Goal: Information Seeking & Learning: Find specific page/section

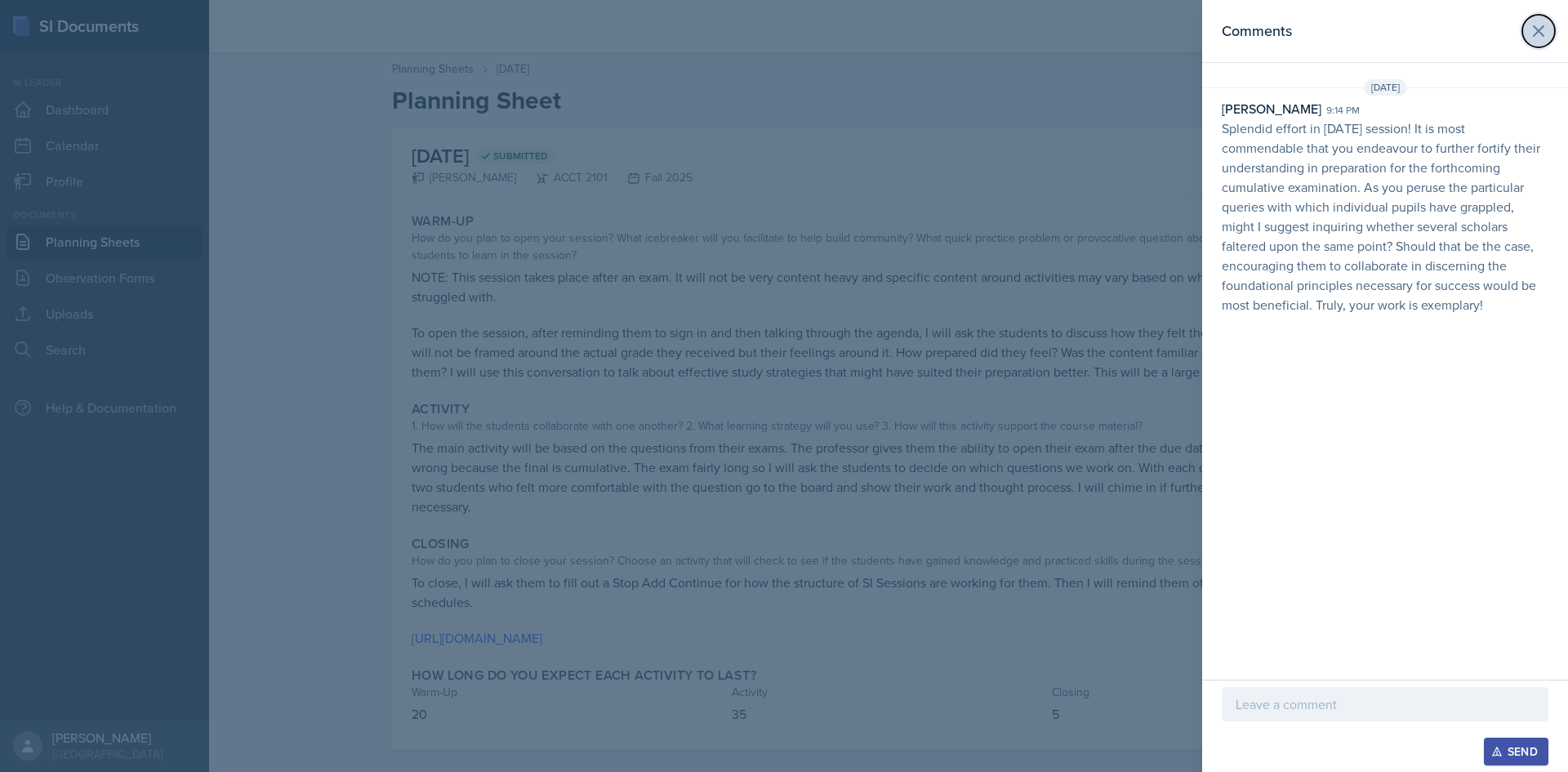
click at [1536, 30] on icon at bounding box center [1539, 31] width 20 height 20
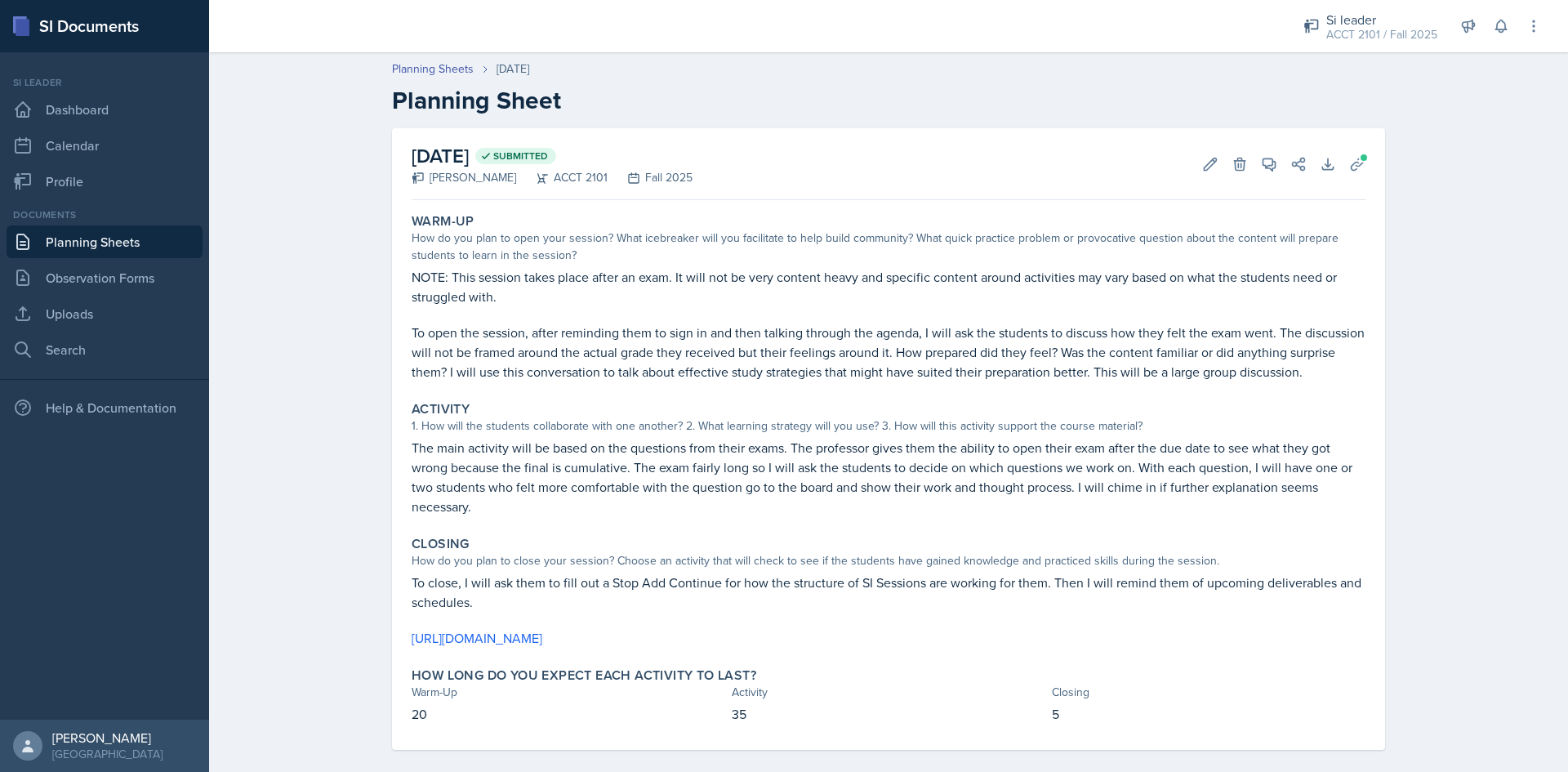
click at [127, 243] on link "Planning Sheets" at bounding box center [105, 242] width 196 height 33
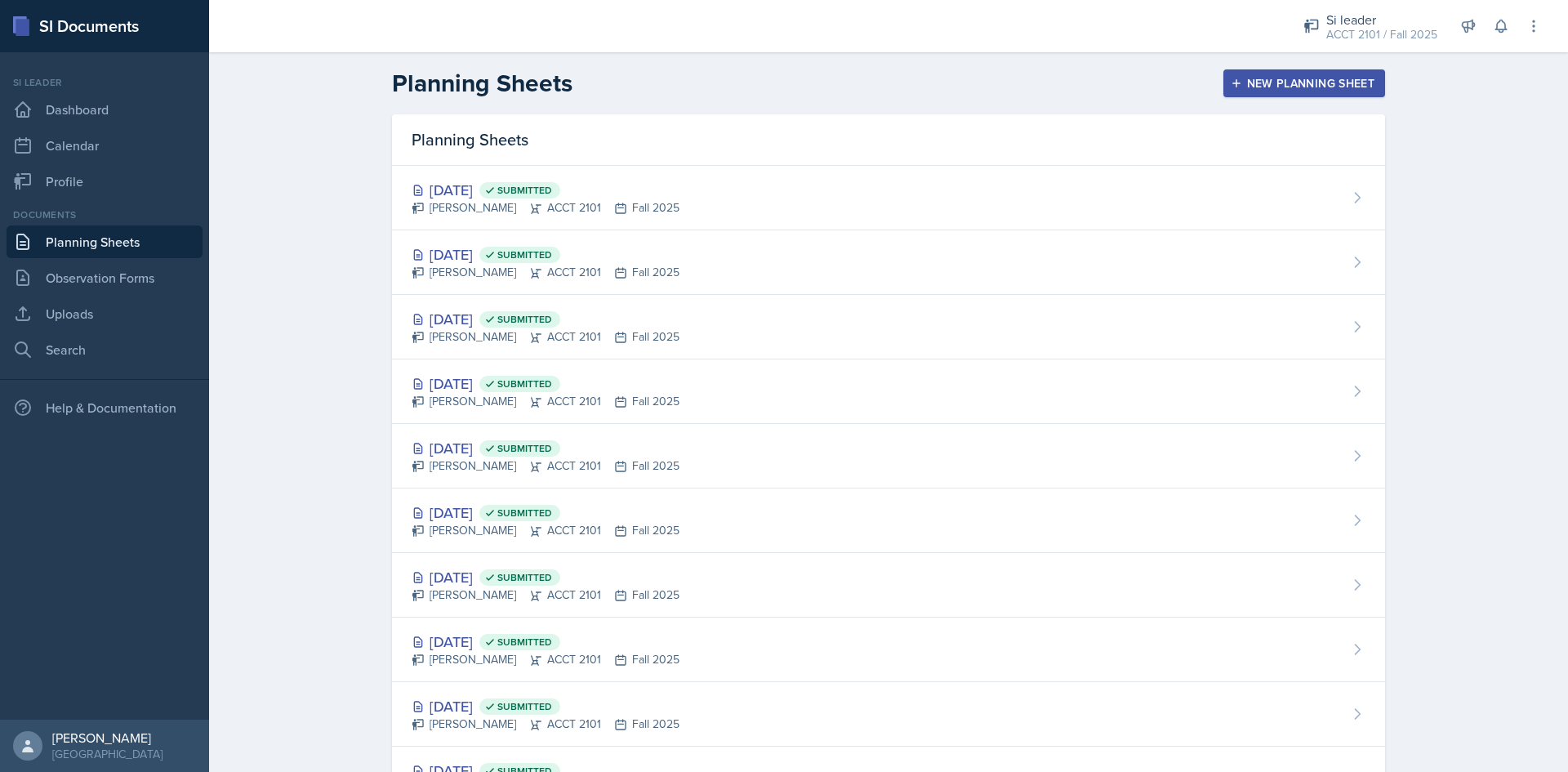
click at [65, 242] on link "Planning Sheets" at bounding box center [105, 242] width 196 height 33
click at [1389, 18] on div "Si leader" at bounding box center [1382, 20] width 111 height 20
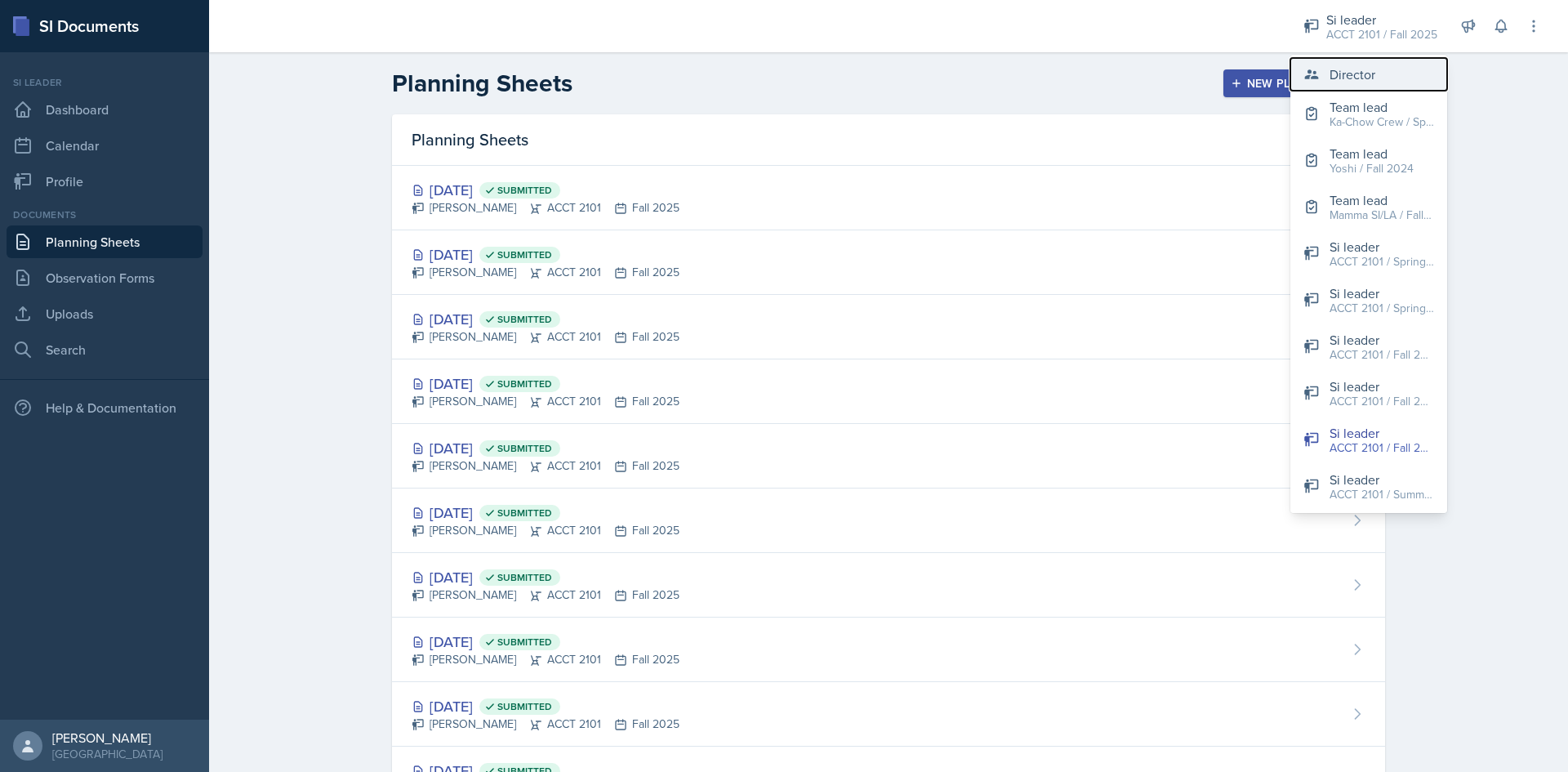
click at [1373, 59] on button "Director" at bounding box center [1369, 74] width 157 height 33
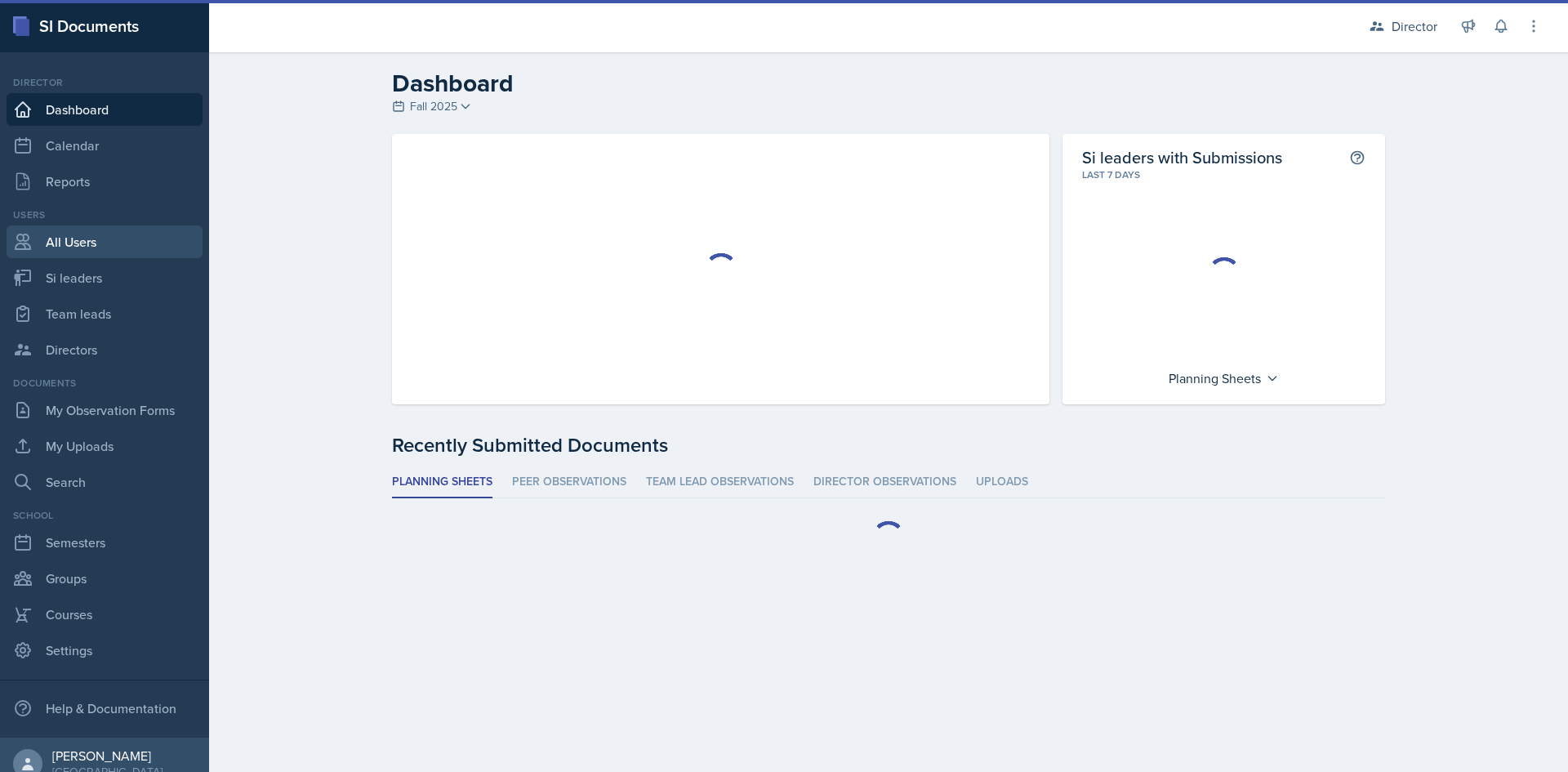
click at [87, 247] on link "All Users" at bounding box center [105, 242] width 196 height 33
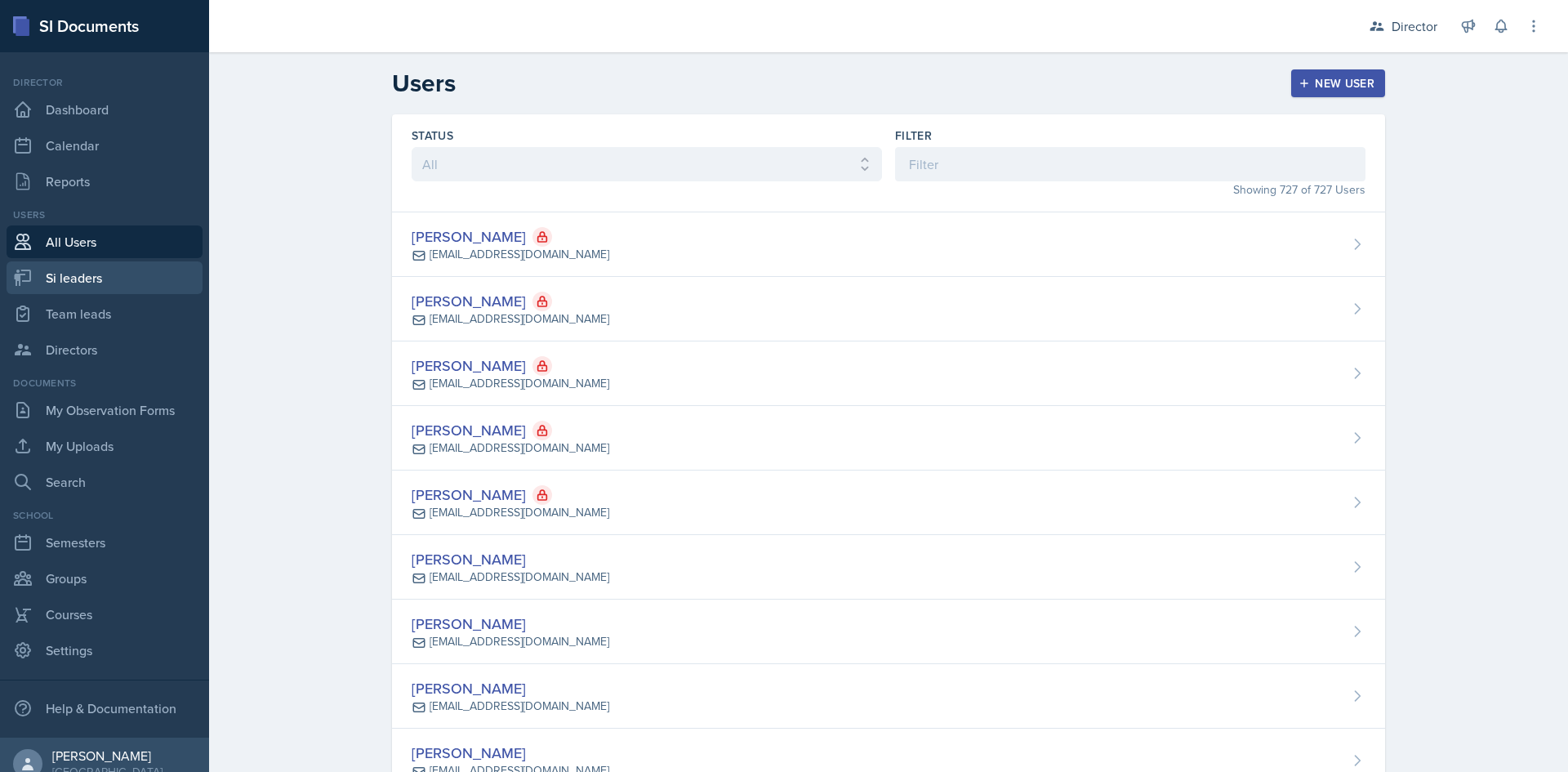
click at [120, 279] on link "Si leaders" at bounding box center [105, 278] width 196 height 33
select select "2bed604d-1099-4043-b1bc-2365e8740244"
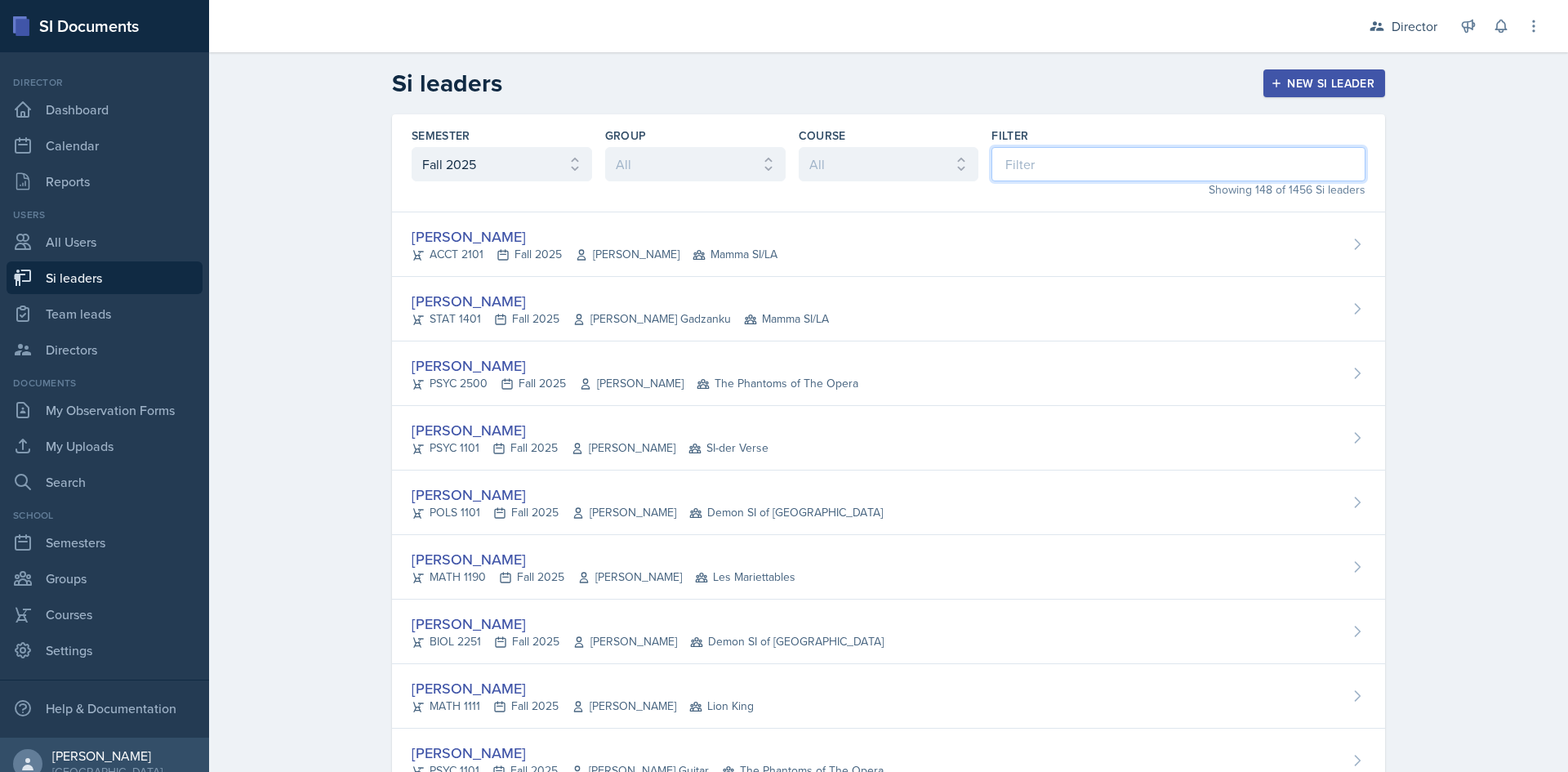
click at [1034, 161] on input at bounding box center [1178, 165] width 374 height 34
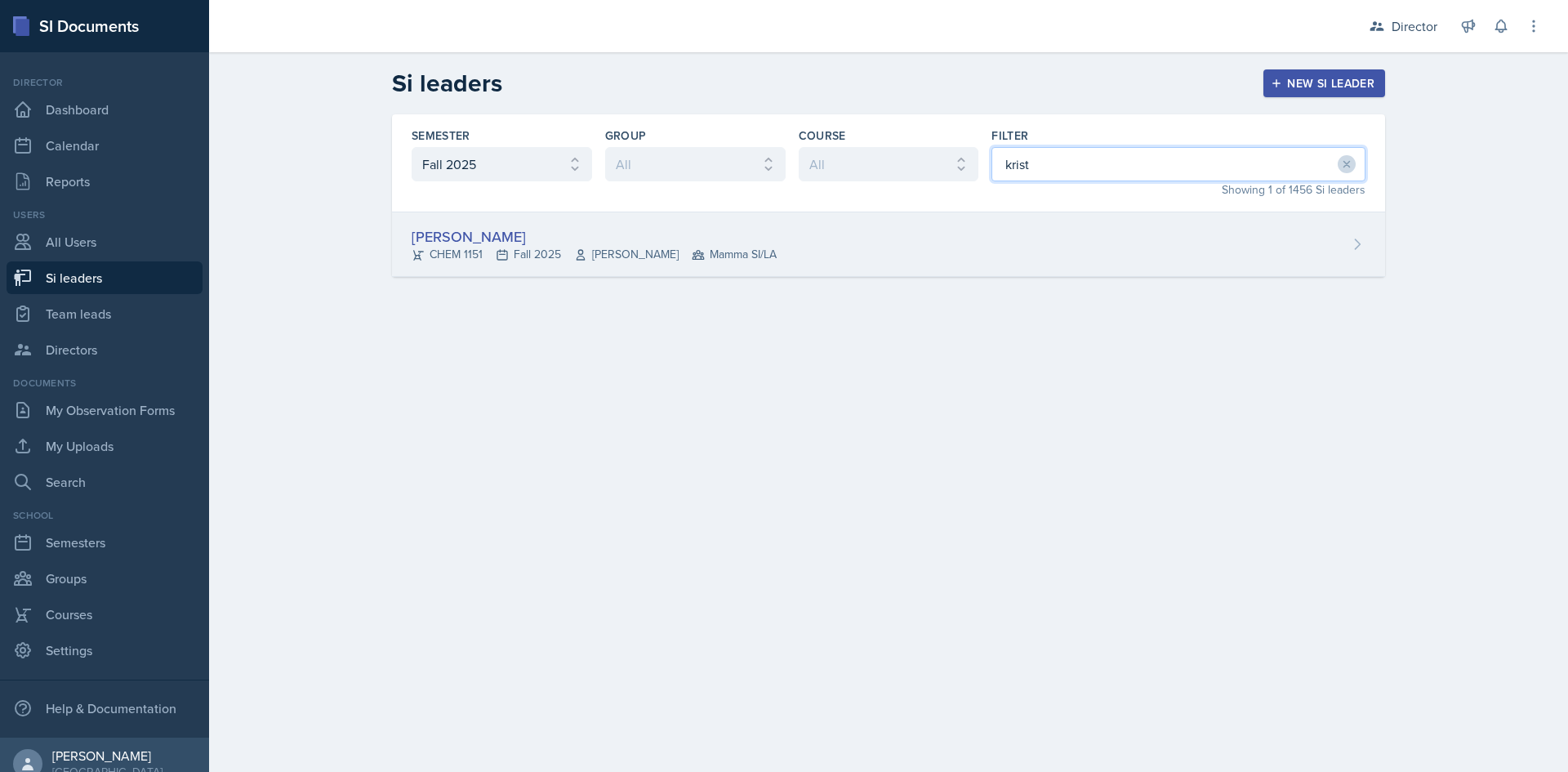
type input "krist"
click at [705, 246] on span "Mamma SI/LA" at bounding box center [734, 254] width 85 height 17
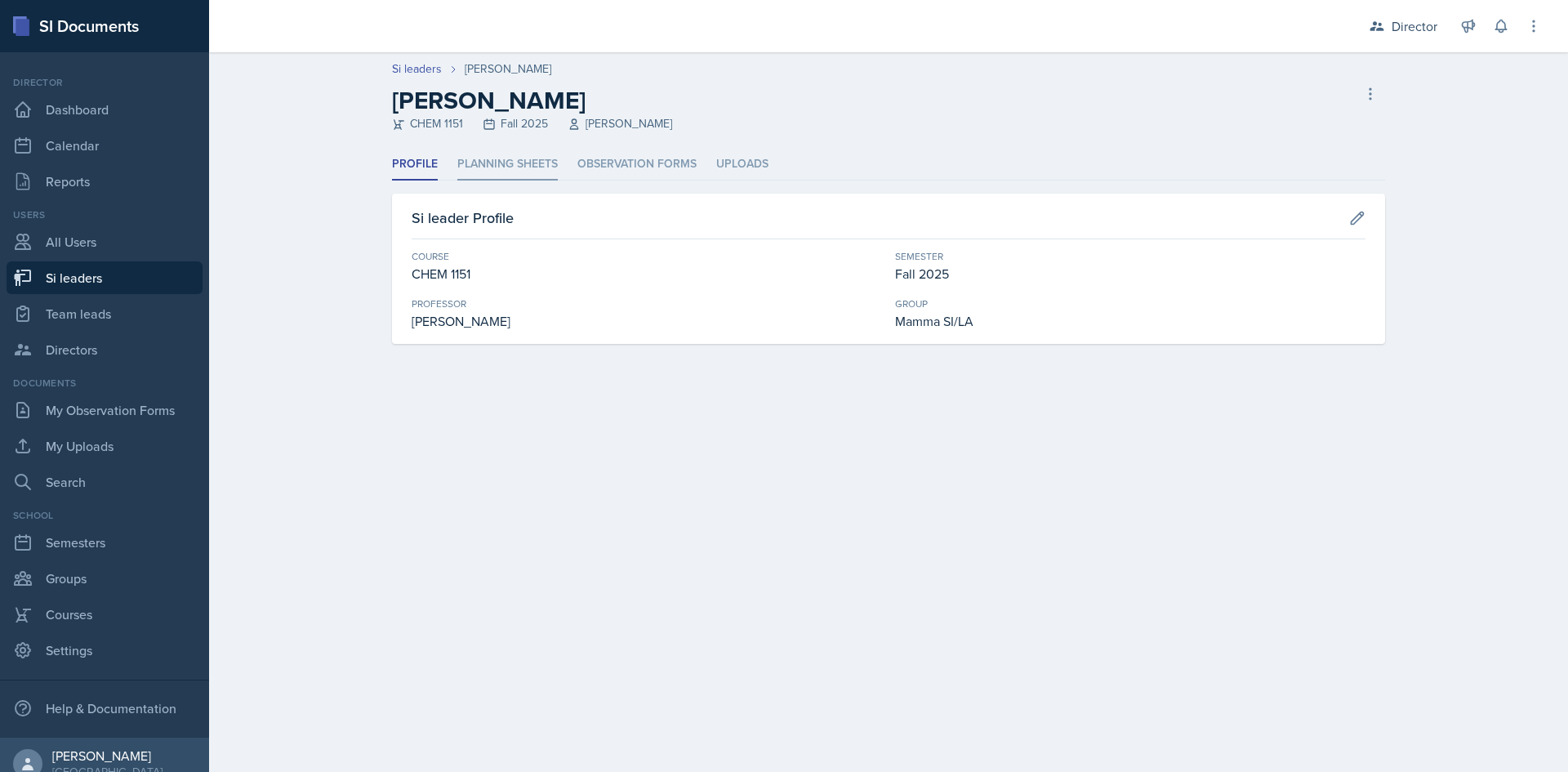
click at [525, 169] on li "Planning Sheets" at bounding box center [507, 165] width 101 height 32
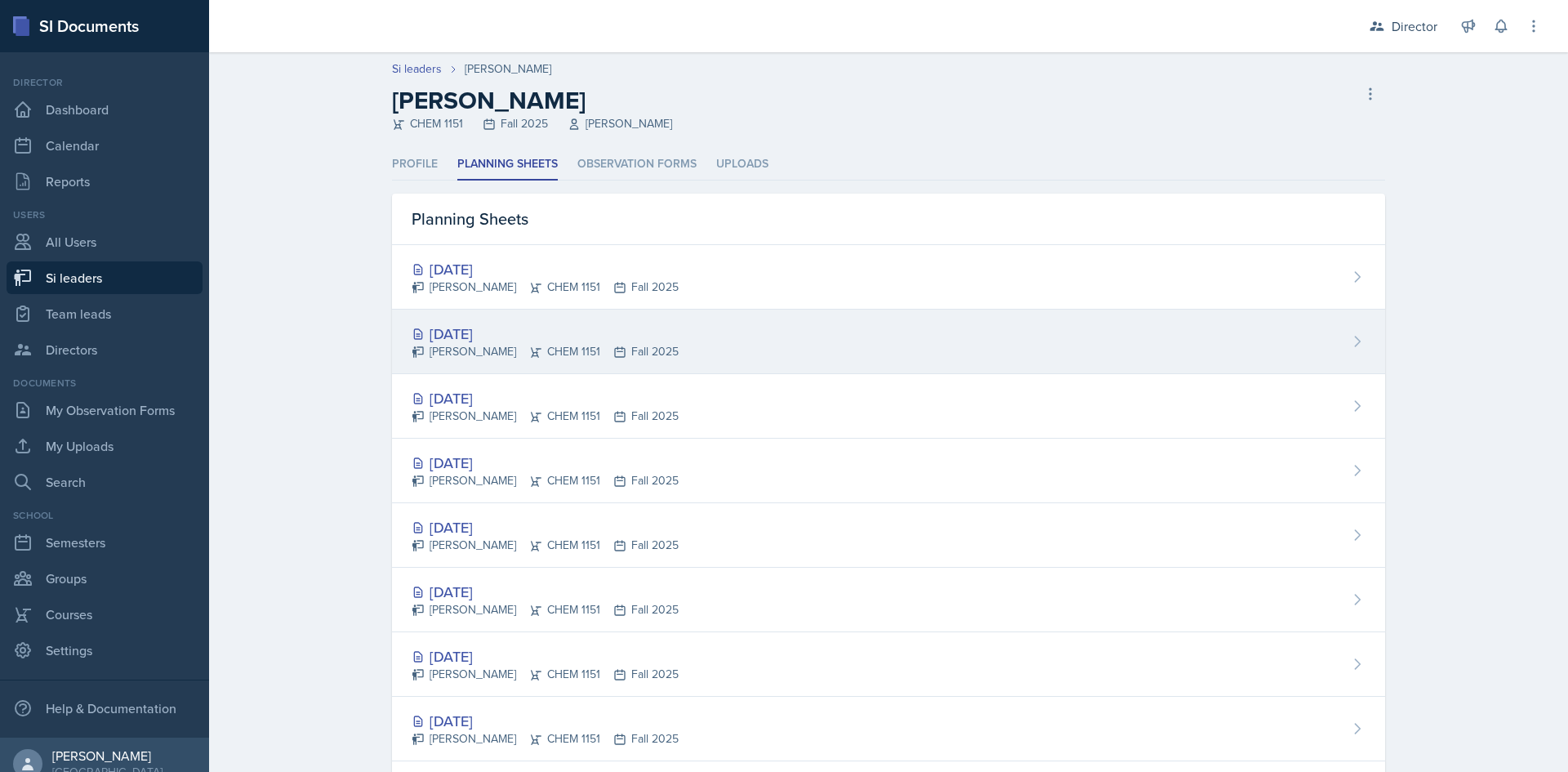
click at [714, 348] on div "[DATE] [PERSON_NAME] CHEM 1151 Fall 2025" at bounding box center [889, 341] width 994 height 65
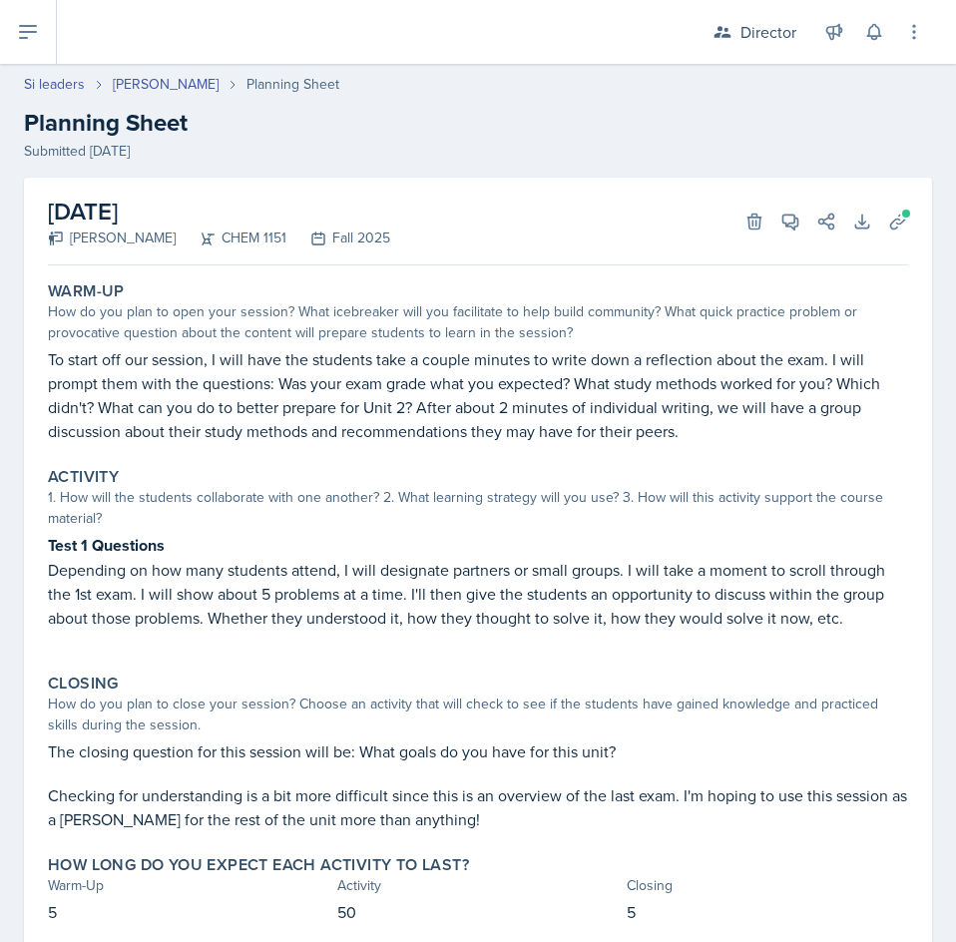
select select "Planning Sheets"
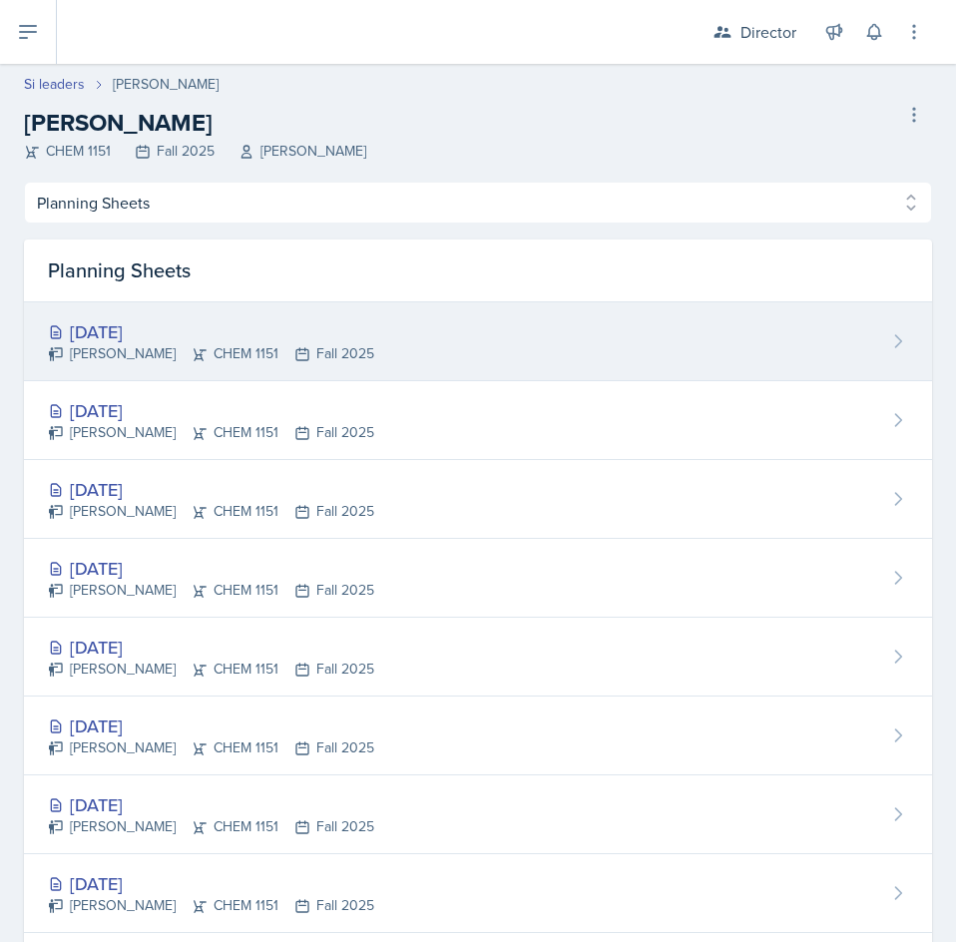
click at [317, 352] on div "[PERSON_NAME] CHEM 1151 Fall 2025" at bounding box center [211, 353] width 326 height 21
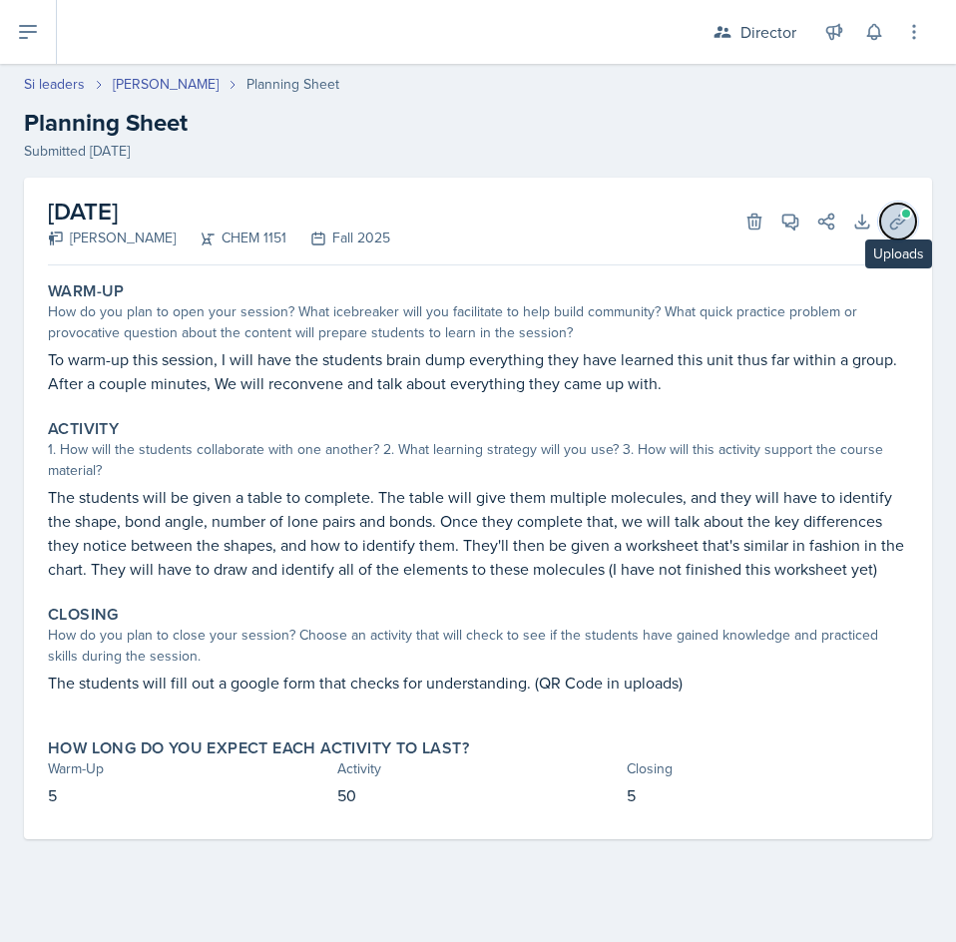
click at [896, 215] on icon at bounding box center [898, 222] width 20 height 20
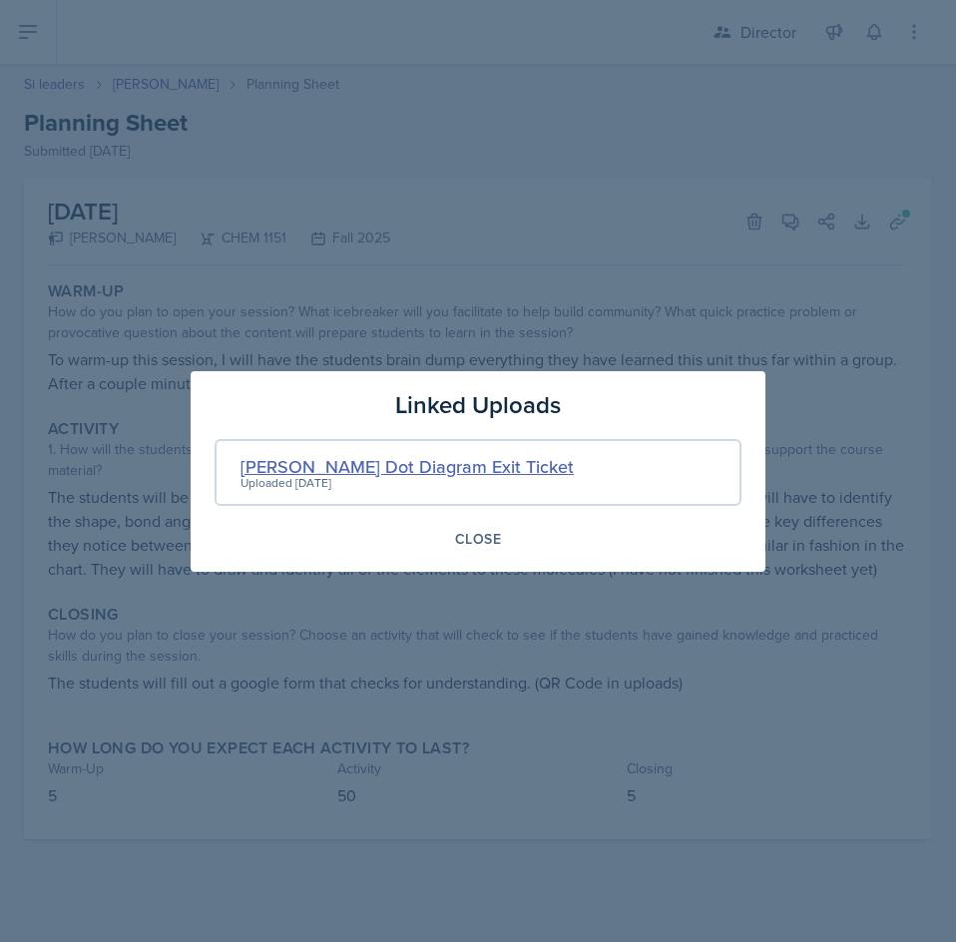
click at [396, 466] on div "[PERSON_NAME] Dot Diagram Exit Ticket" at bounding box center [407, 466] width 333 height 27
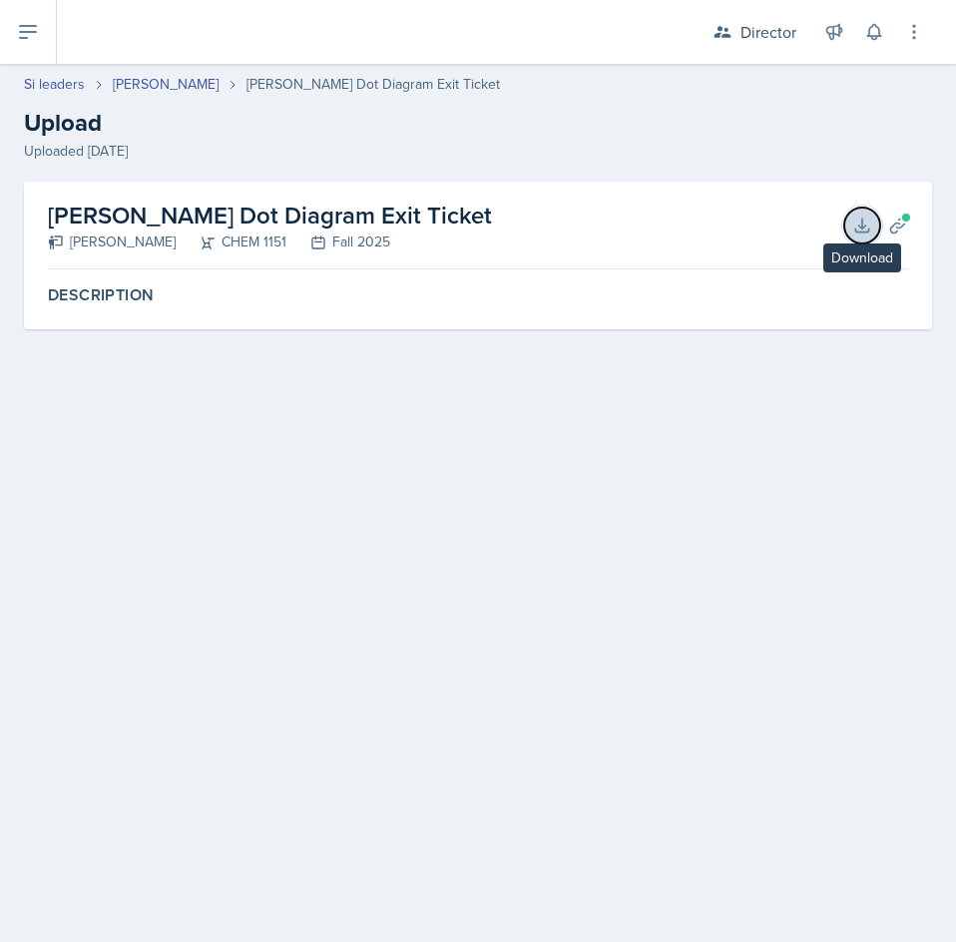
click at [866, 229] on icon at bounding box center [862, 226] width 20 height 20
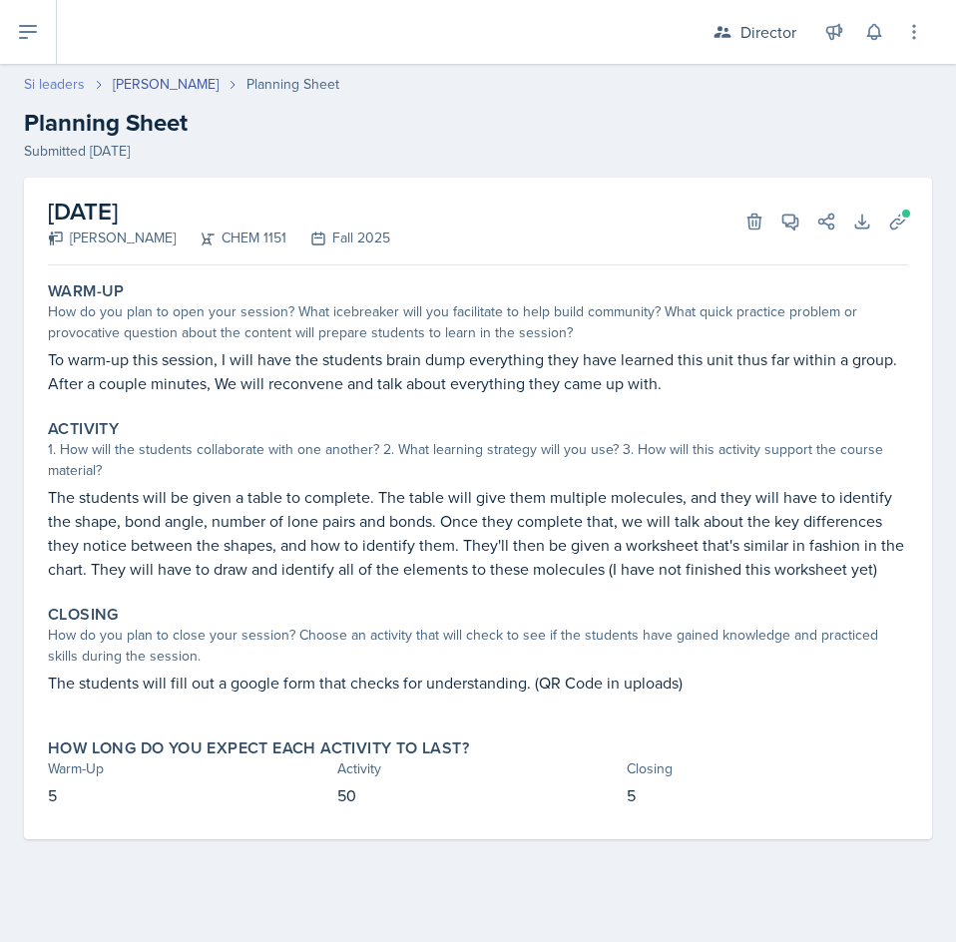
click at [71, 79] on link "Si leaders" at bounding box center [54, 84] width 61 height 21
select select "2bed604d-1099-4043-b1bc-2365e8740244"
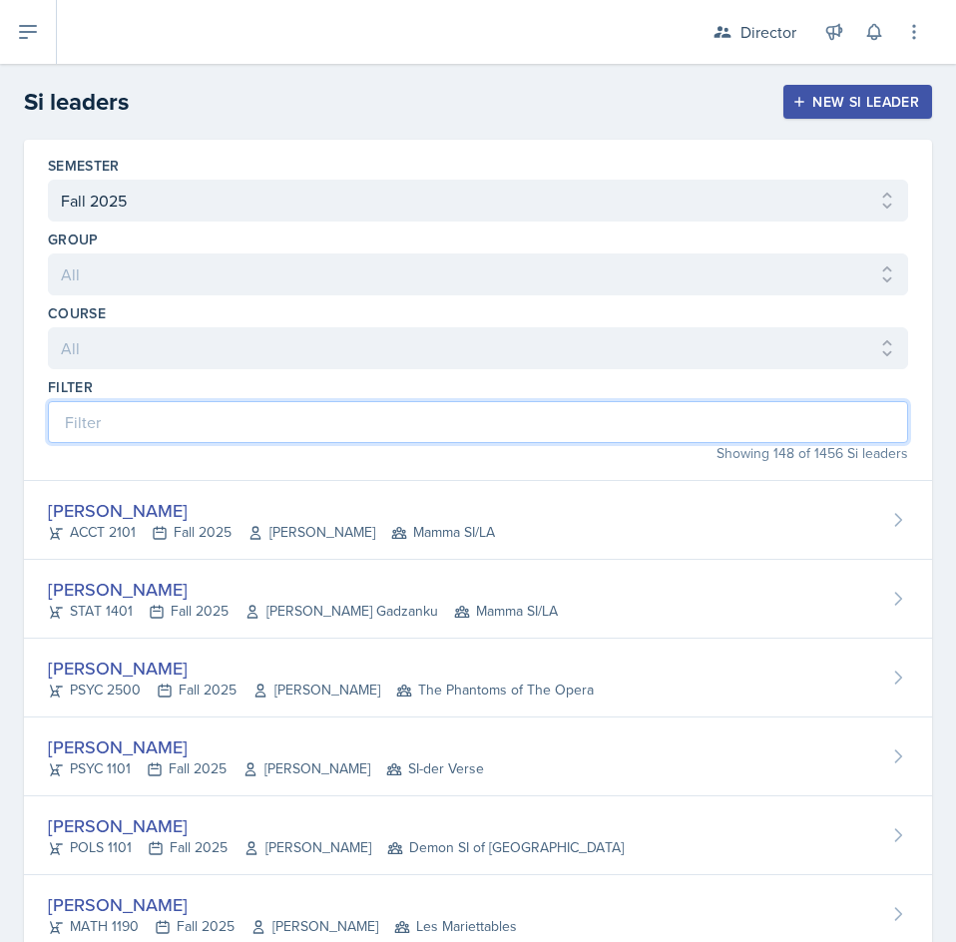
click at [383, 415] on input at bounding box center [478, 422] width 860 height 42
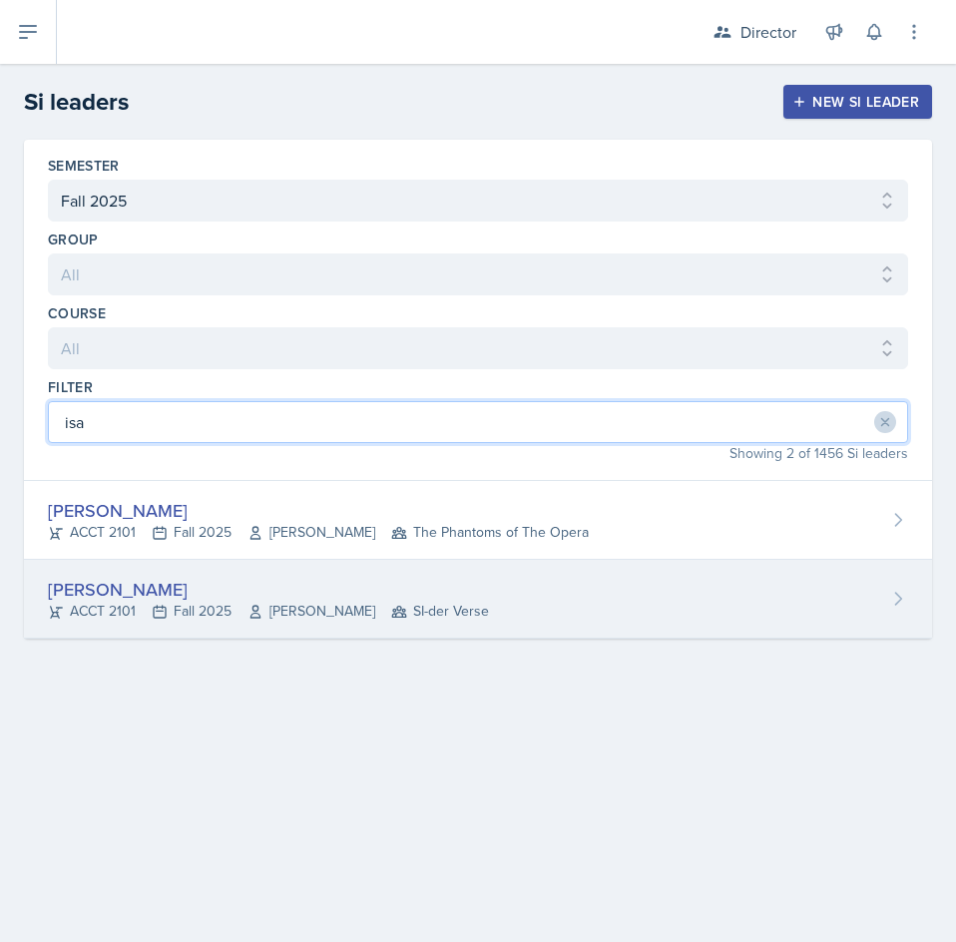
type input "isa"
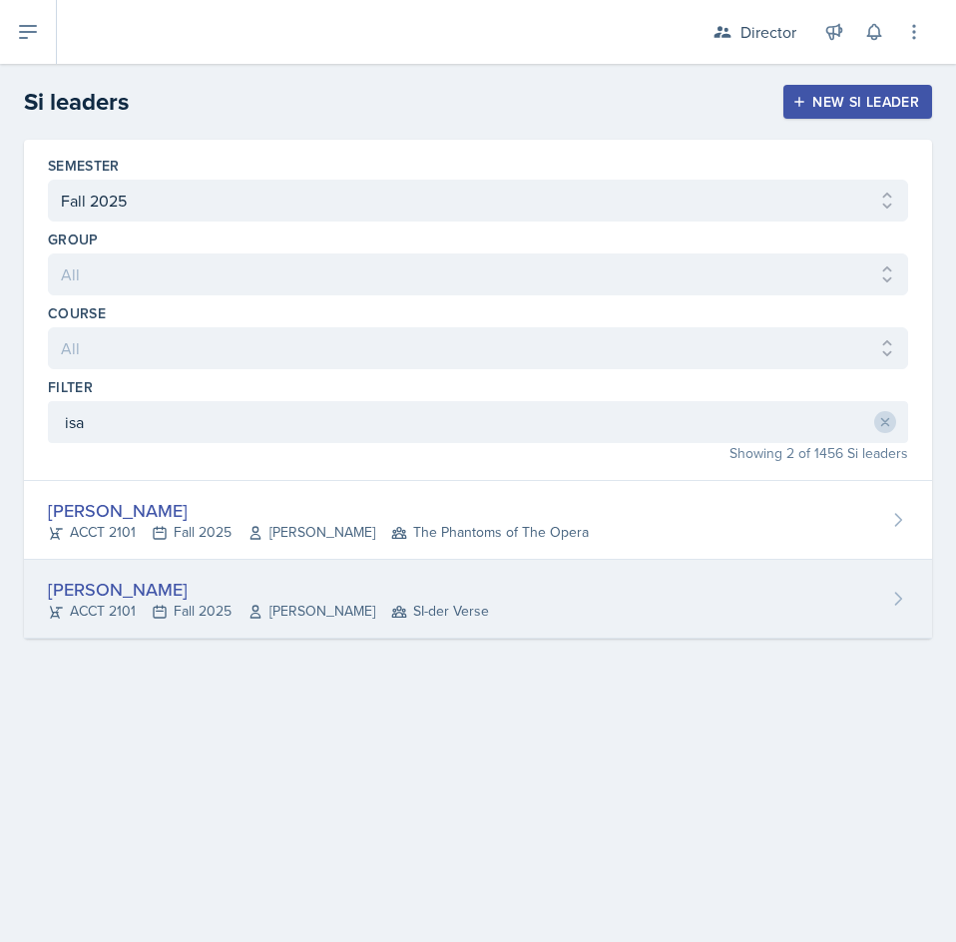
click at [164, 585] on div "[PERSON_NAME]" at bounding box center [268, 589] width 441 height 27
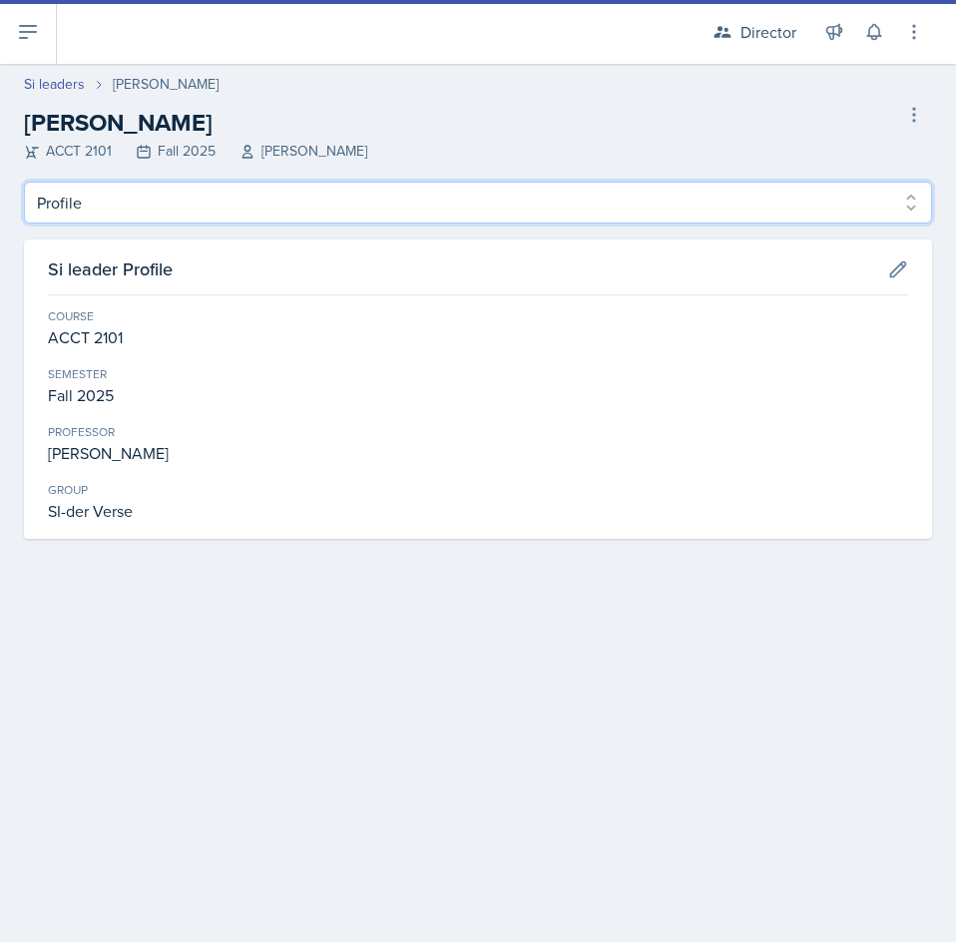
click at [291, 216] on select "Profile Planning Sheets Observation Forms Uploads" at bounding box center [478, 203] width 908 height 42
select select "Observation Forms"
click at [24, 182] on select "Profile Planning Sheets Observation Forms Uploads" at bounding box center [478, 203] width 908 height 42
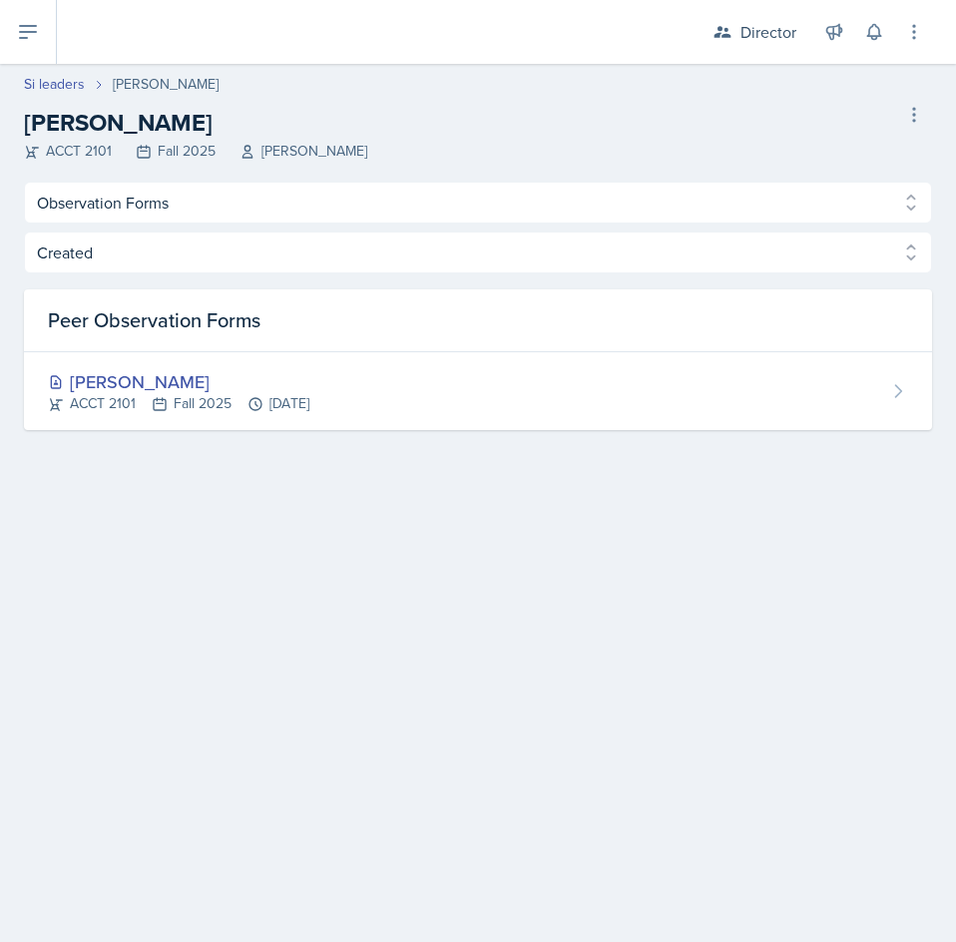
click at [294, 173] on header "Si leaders [PERSON_NAME] [PERSON_NAME] ACCT 2101 Fall 2025 [PERSON_NAME] Si lea…" at bounding box center [478, 123] width 956 height 118
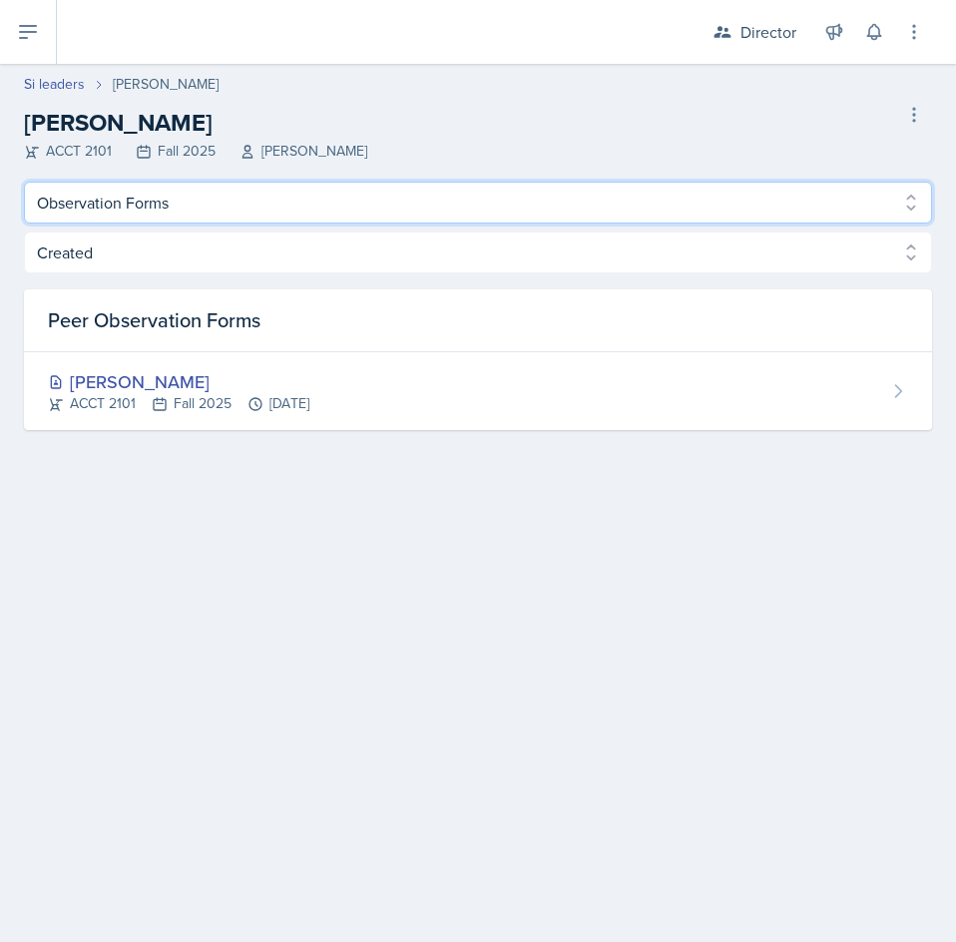
click at [289, 211] on select "Profile Planning Sheets Observation Forms Uploads" at bounding box center [478, 203] width 908 height 42
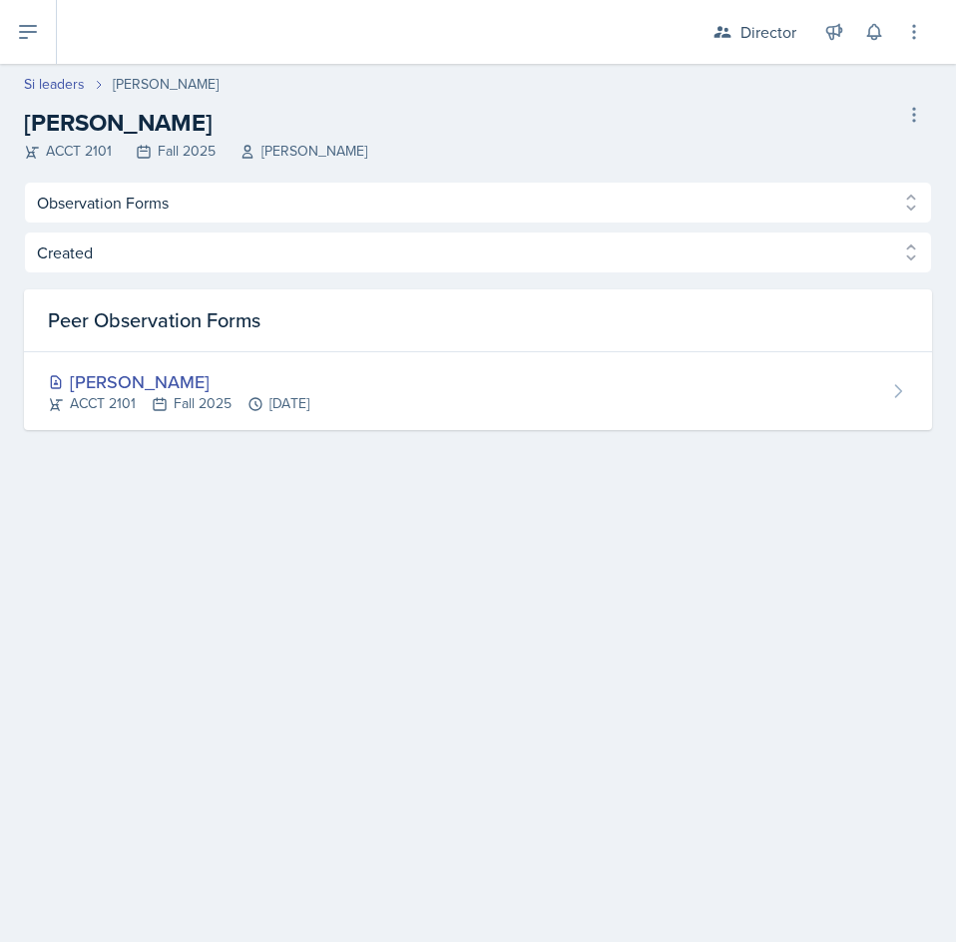
click at [182, 668] on main "Si leaders [PERSON_NAME] [PERSON_NAME] ACCT 2101 Fall 2025 [PERSON_NAME] Si lea…" at bounding box center [478, 503] width 956 height 878
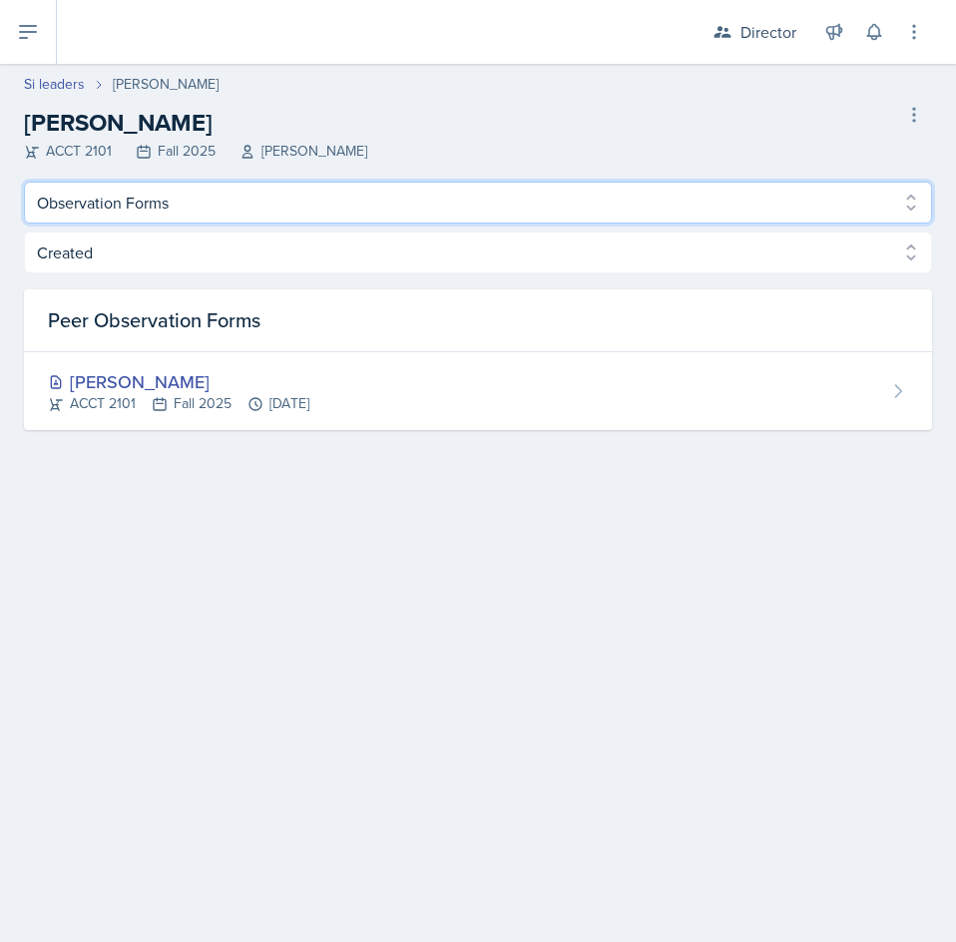
click at [404, 212] on select "Profile Planning Sheets Observation Forms Uploads" at bounding box center [478, 203] width 908 height 42
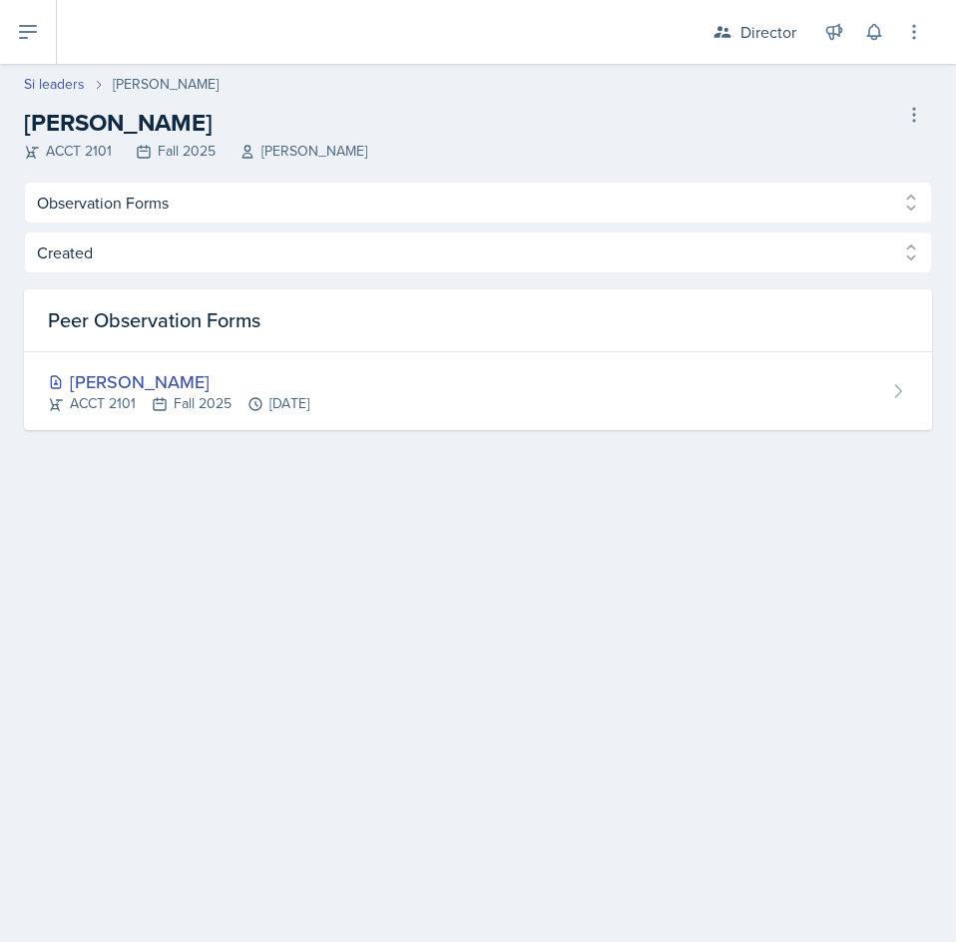
click at [432, 594] on main "Si leaders [PERSON_NAME] [PERSON_NAME] ACCT 2101 Fall 2025 [PERSON_NAME] Si lea…" at bounding box center [478, 503] width 956 height 878
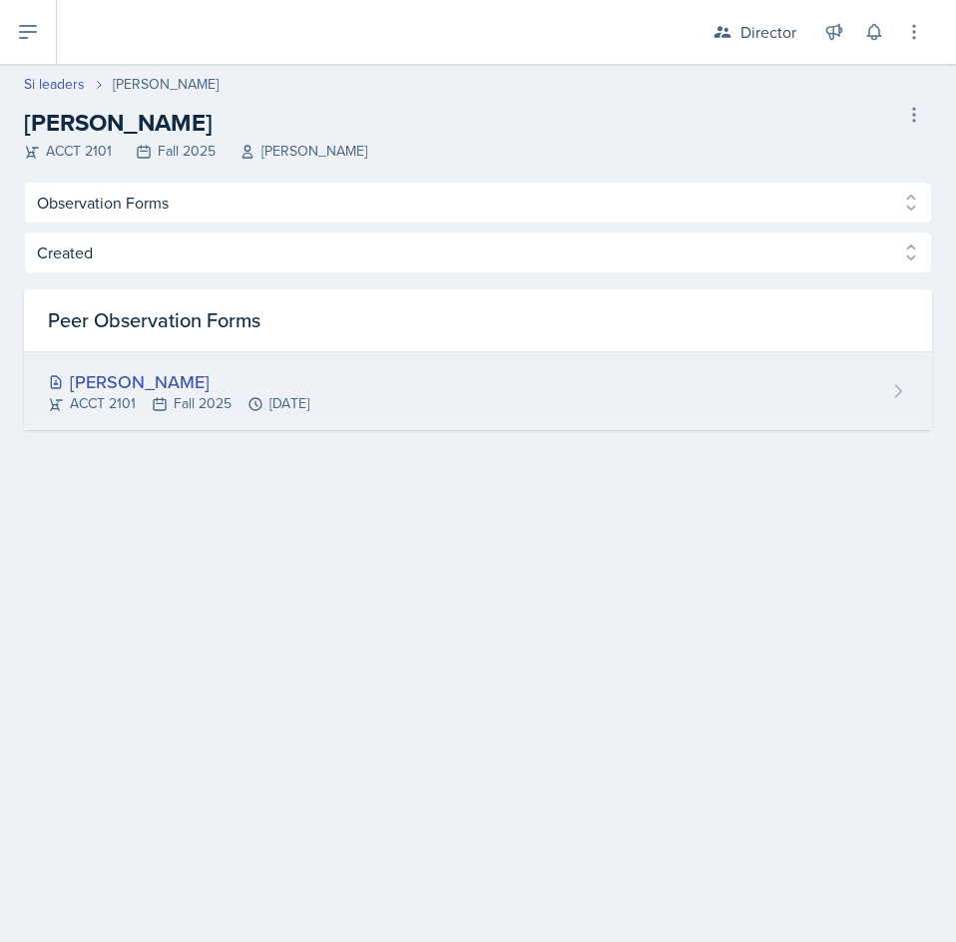
click at [369, 376] on div "[PERSON_NAME] ACCT 2101 Fall 2025 [DATE]" at bounding box center [478, 391] width 908 height 78
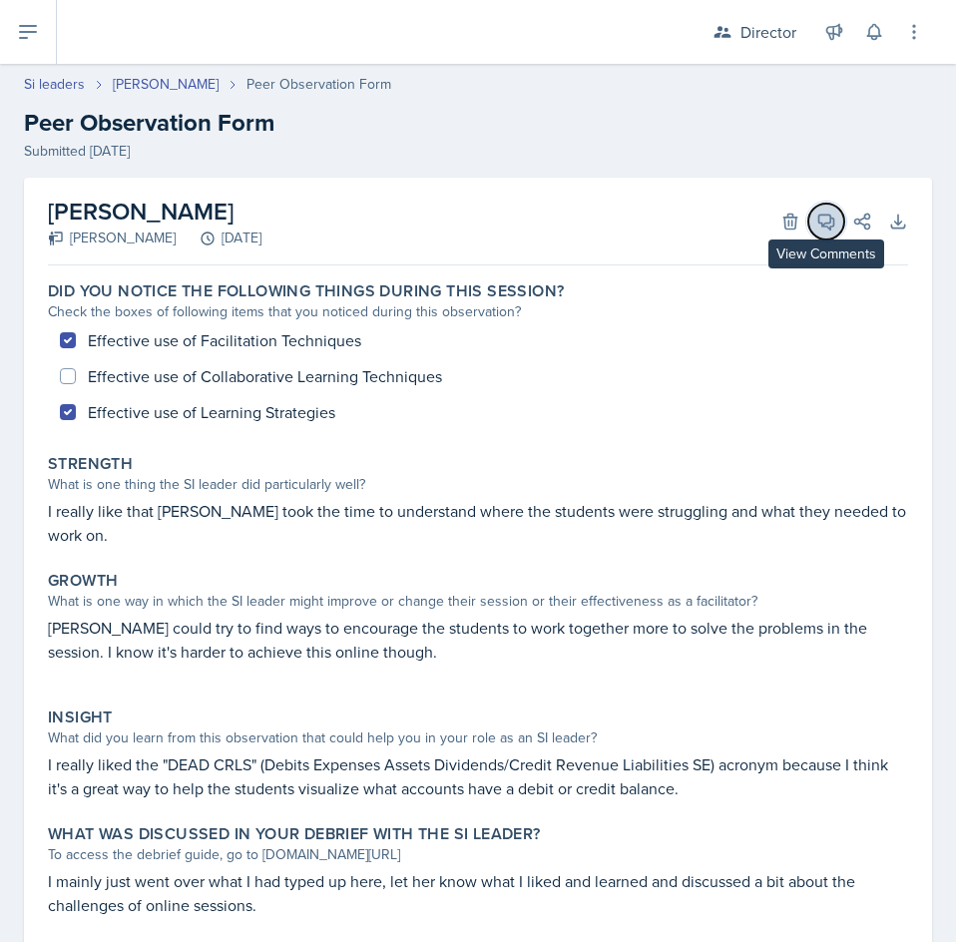
click at [819, 226] on icon at bounding box center [826, 222] width 15 height 15
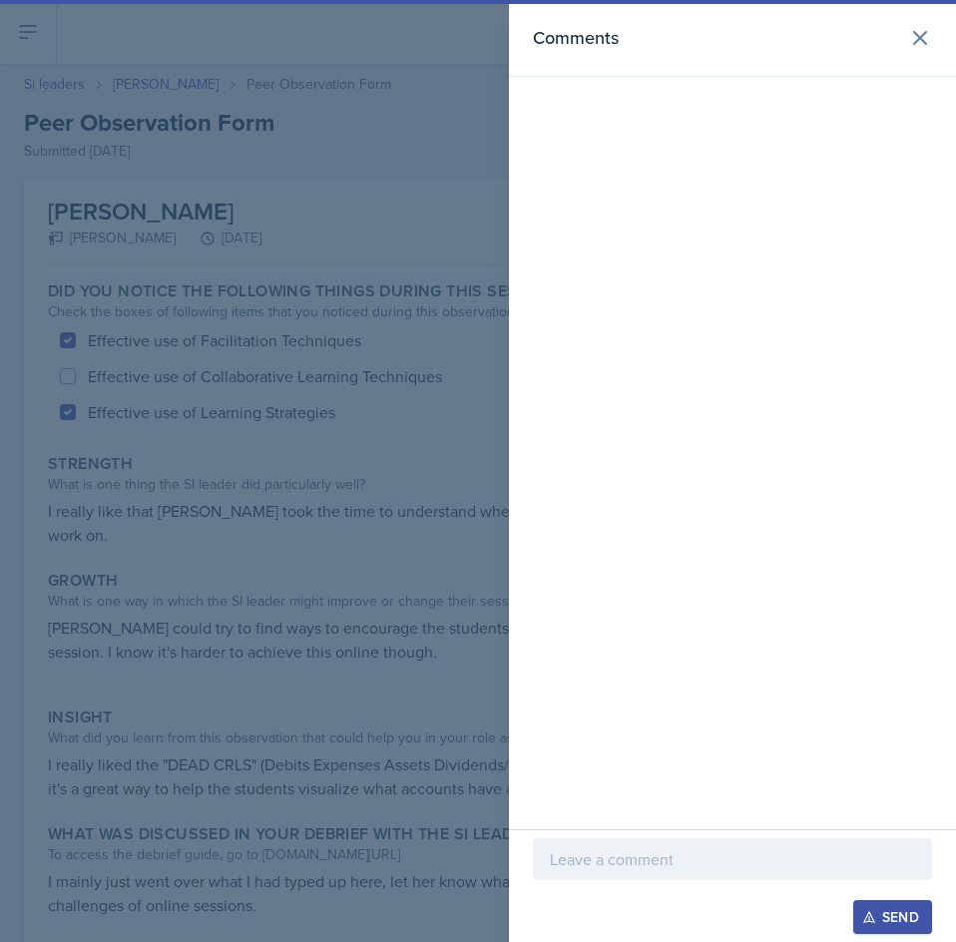
click at [319, 446] on div at bounding box center [478, 471] width 956 height 942
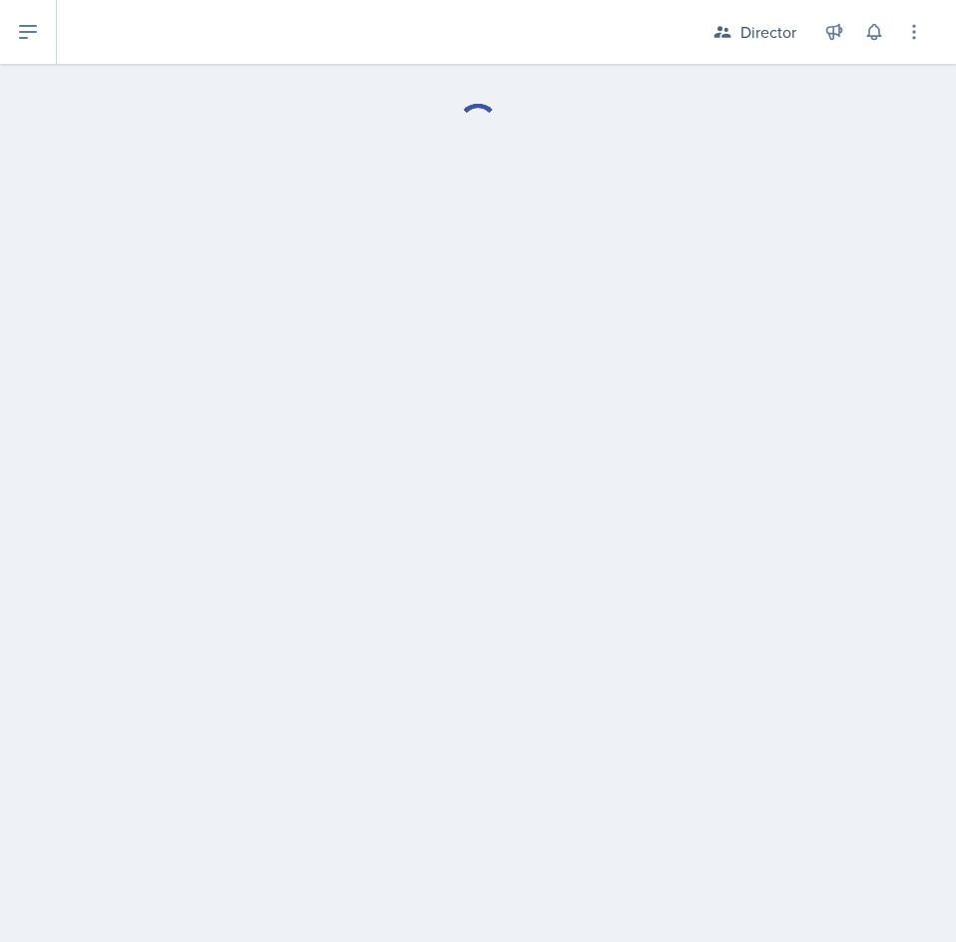
select select "Observation Forms"
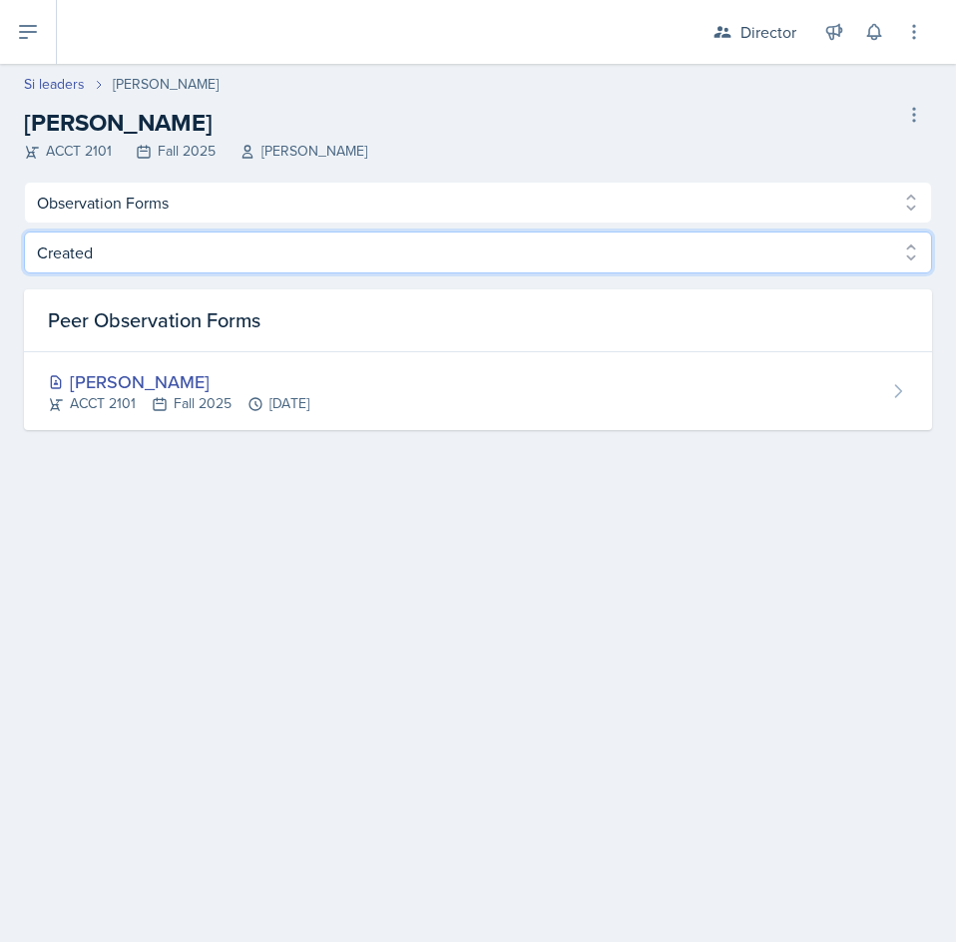
click at [302, 255] on select "Created Observed" at bounding box center [478, 253] width 908 height 42
click at [24, 232] on select "Created Observed" at bounding box center [478, 253] width 908 height 42
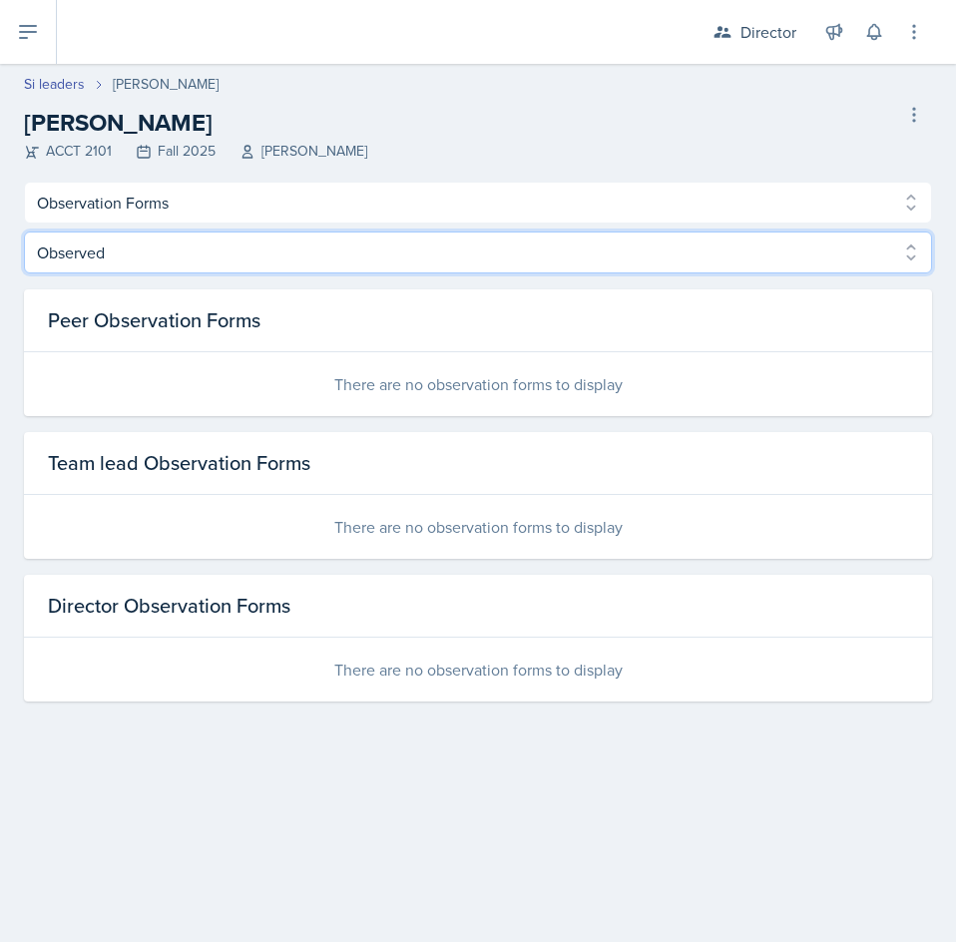
click at [303, 242] on select "Created Observed" at bounding box center [478, 253] width 908 height 42
select select "Created"
click at [24, 232] on select "Created Observed" at bounding box center [478, 253] width 908 height 42
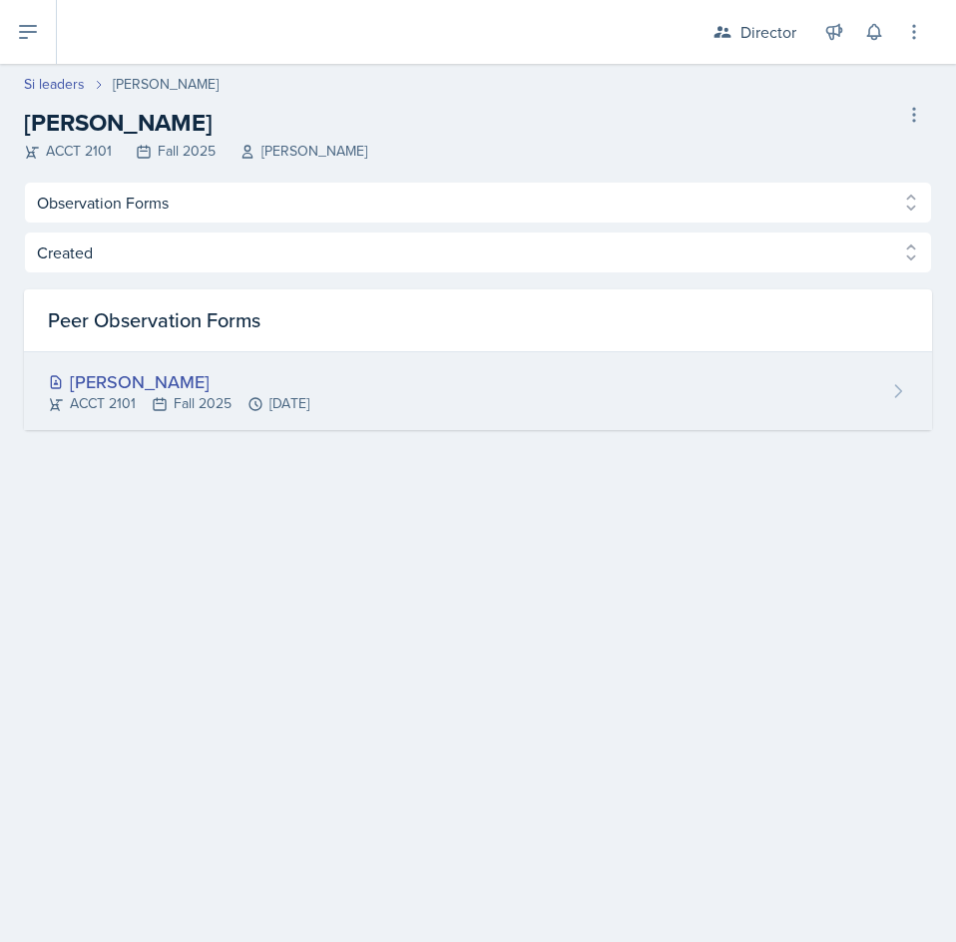
click at [376, 370] on div "[PERSON_NAME] ACCT 2101 Fall 2025 [DATE]" at bounding box center [478, 391] width 908 height 78
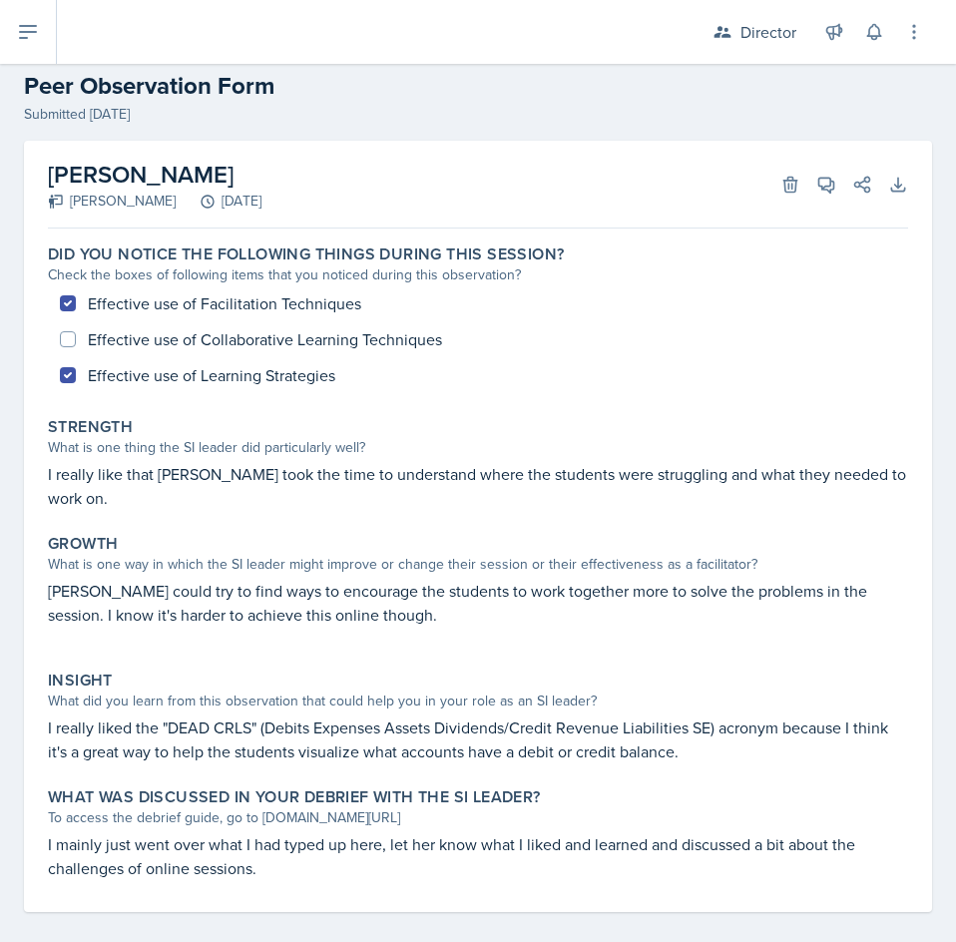
scroll to position [55, 0]
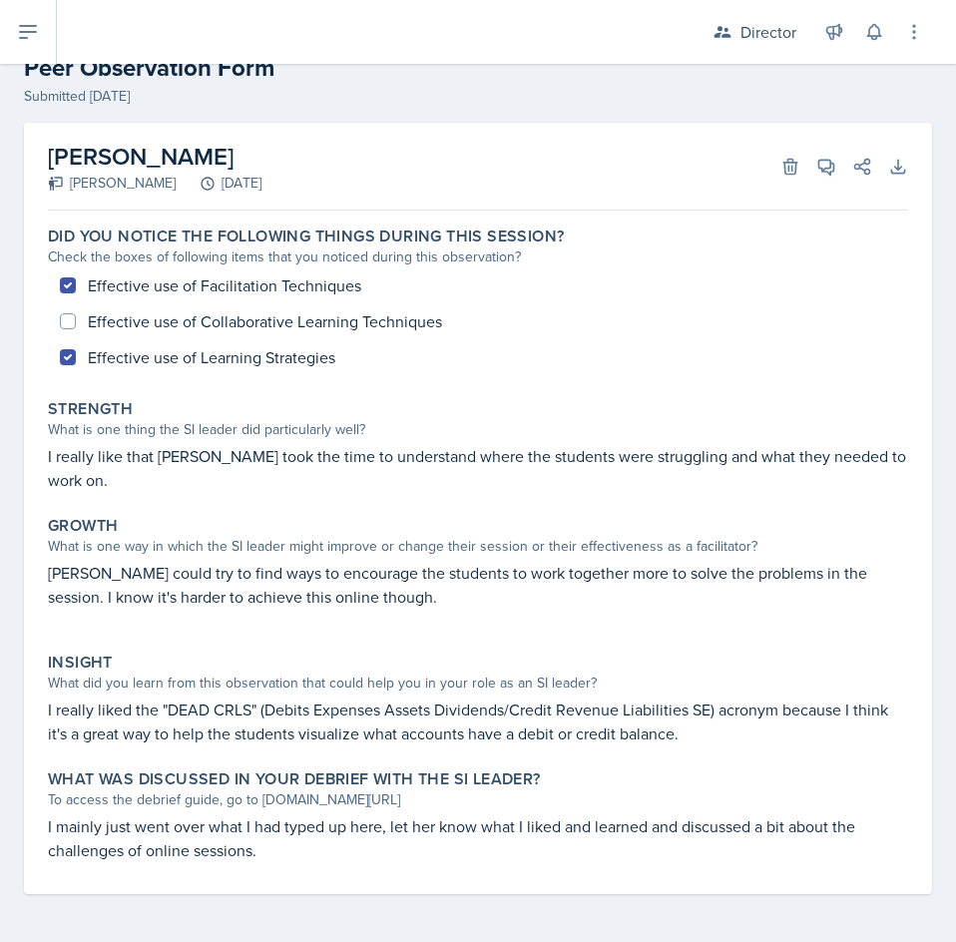
select select "Observation Forms"
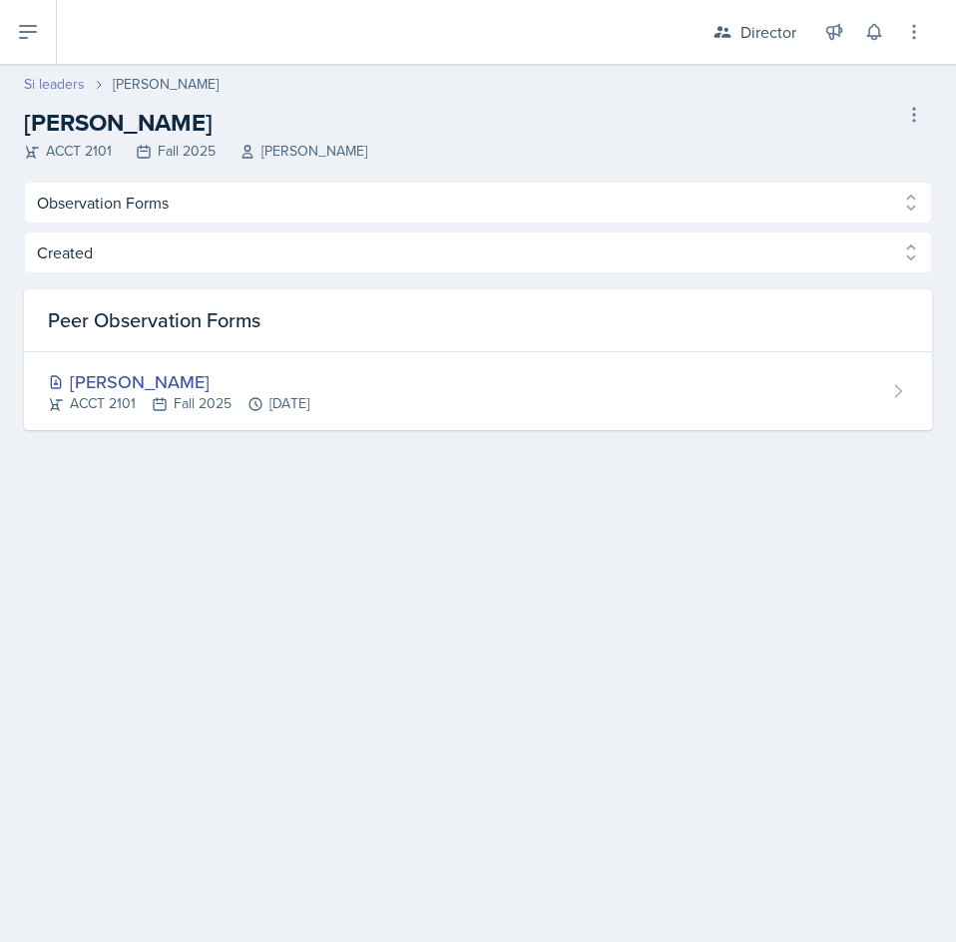
click at [58, 89] on link "Si leaders" at bounding box center [54, 84] width 61 height 21
select select "2bed604d-1099-4043-b1bc-2365e8740244"
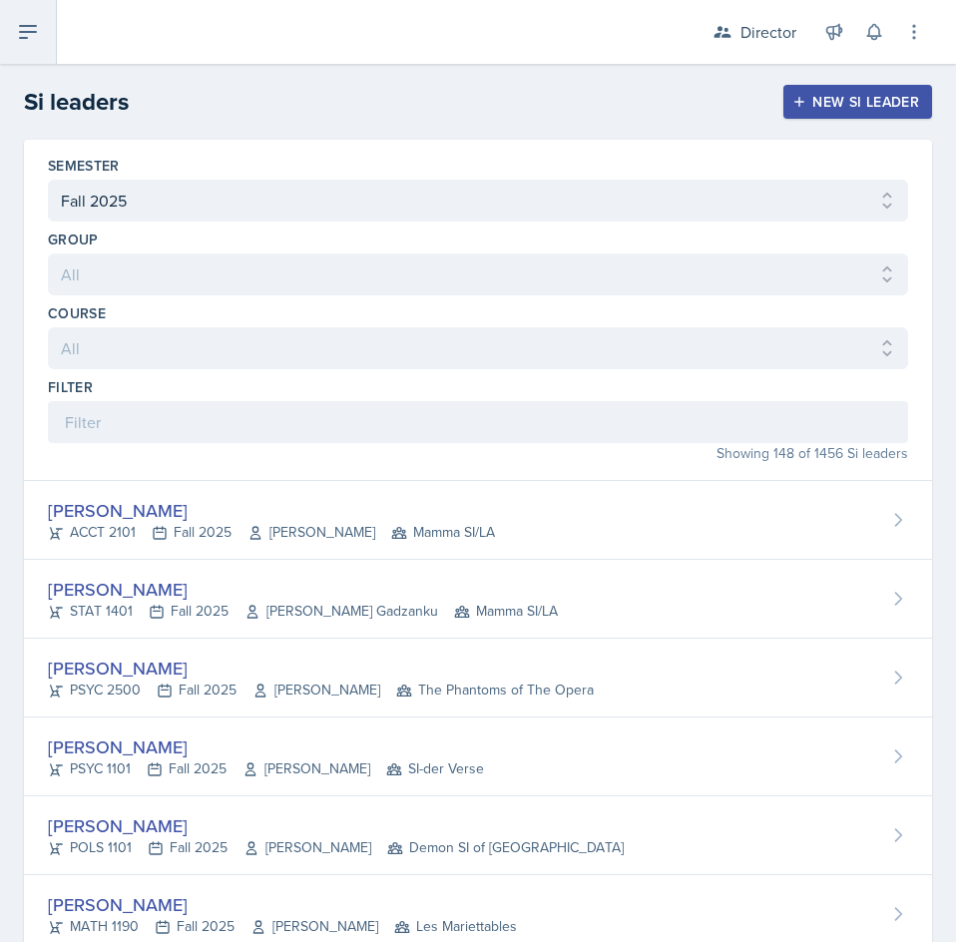
click at [17, 43] on icon at bounding box center [28, 32] width 24 height 24
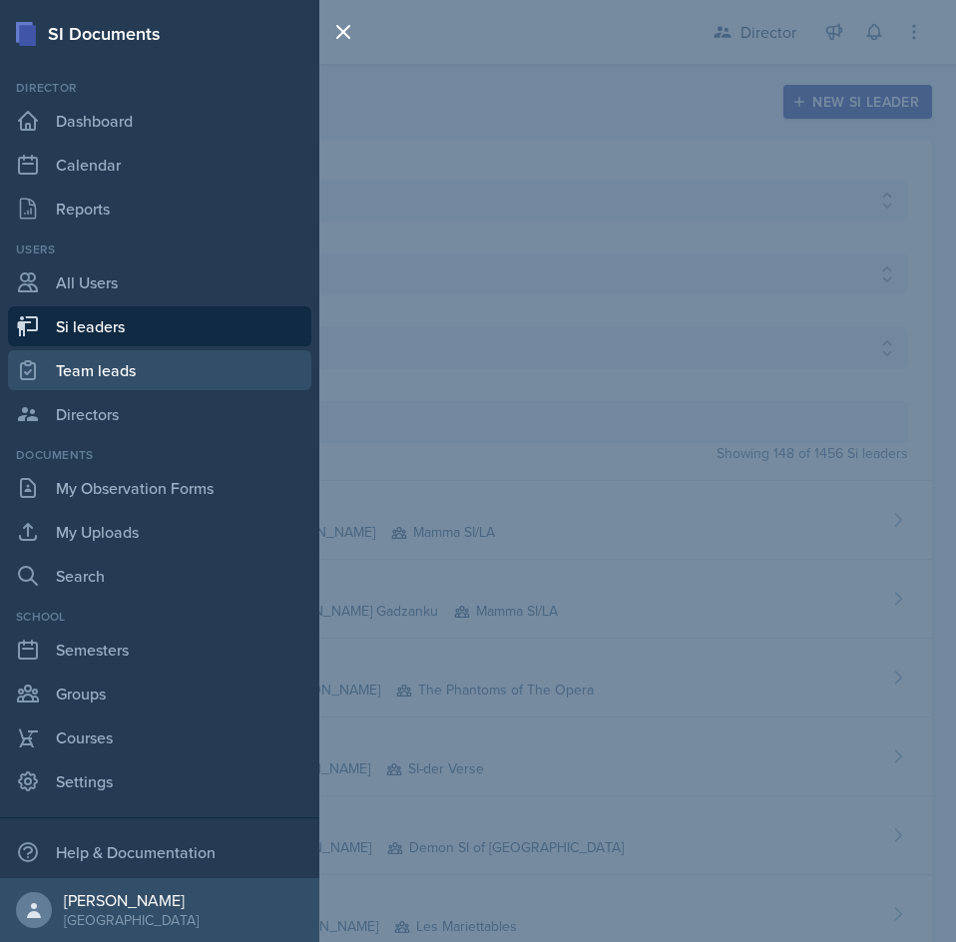
click at [174, 373] on link "Team leads" at bounding box center [159, 370] width 303 height 40
select select "2bed604d-1099-4043-b1bc-2365e8740244"
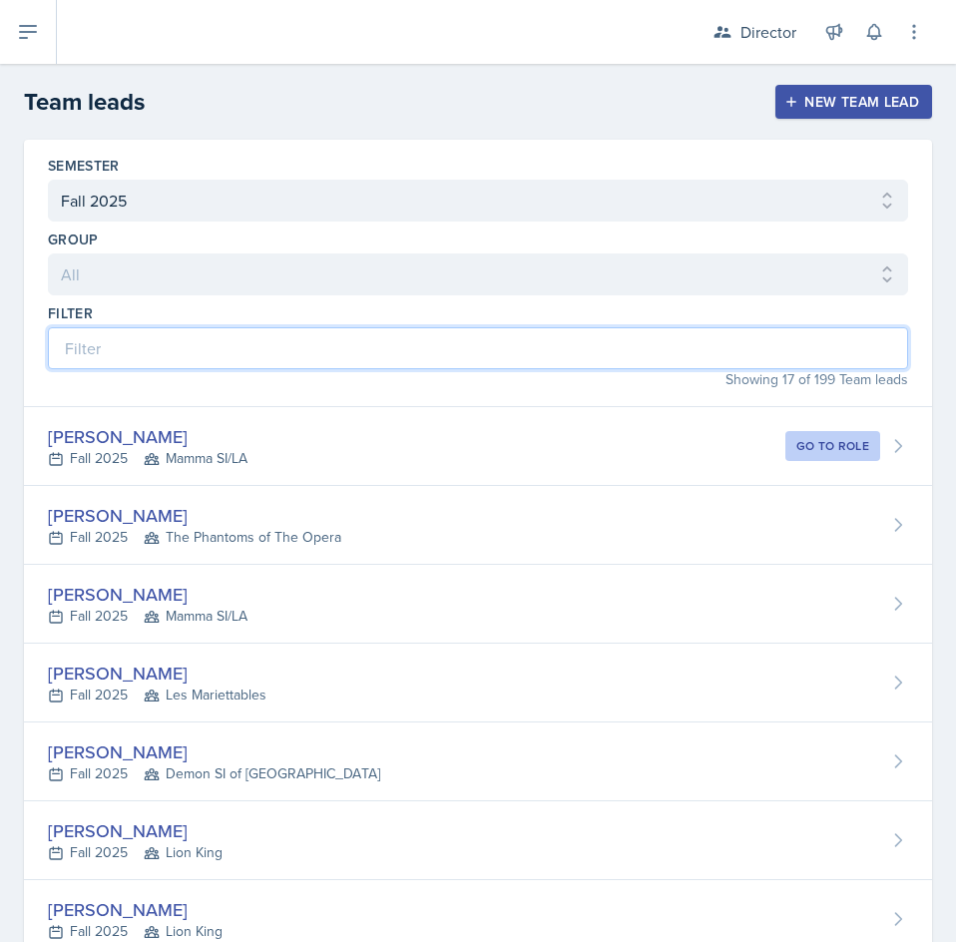
click at [388, 358] on input at bounding box center [478, 348] width 860 height 42
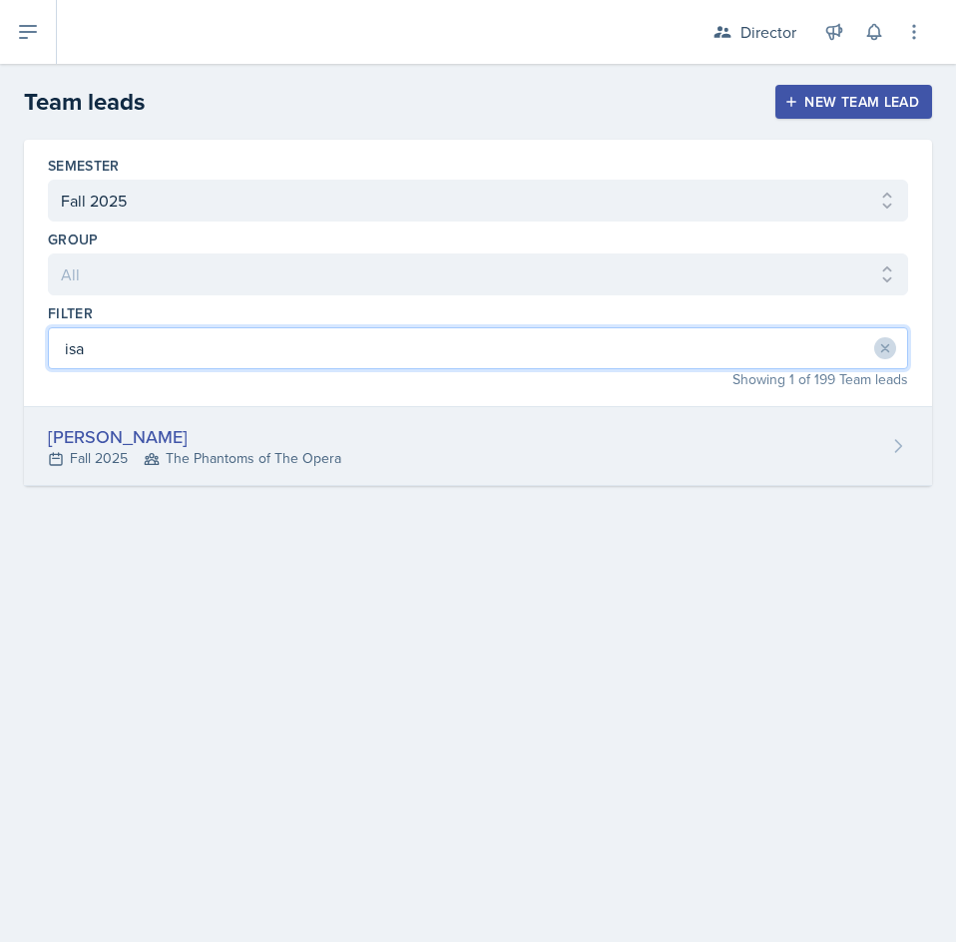
type input "isa"
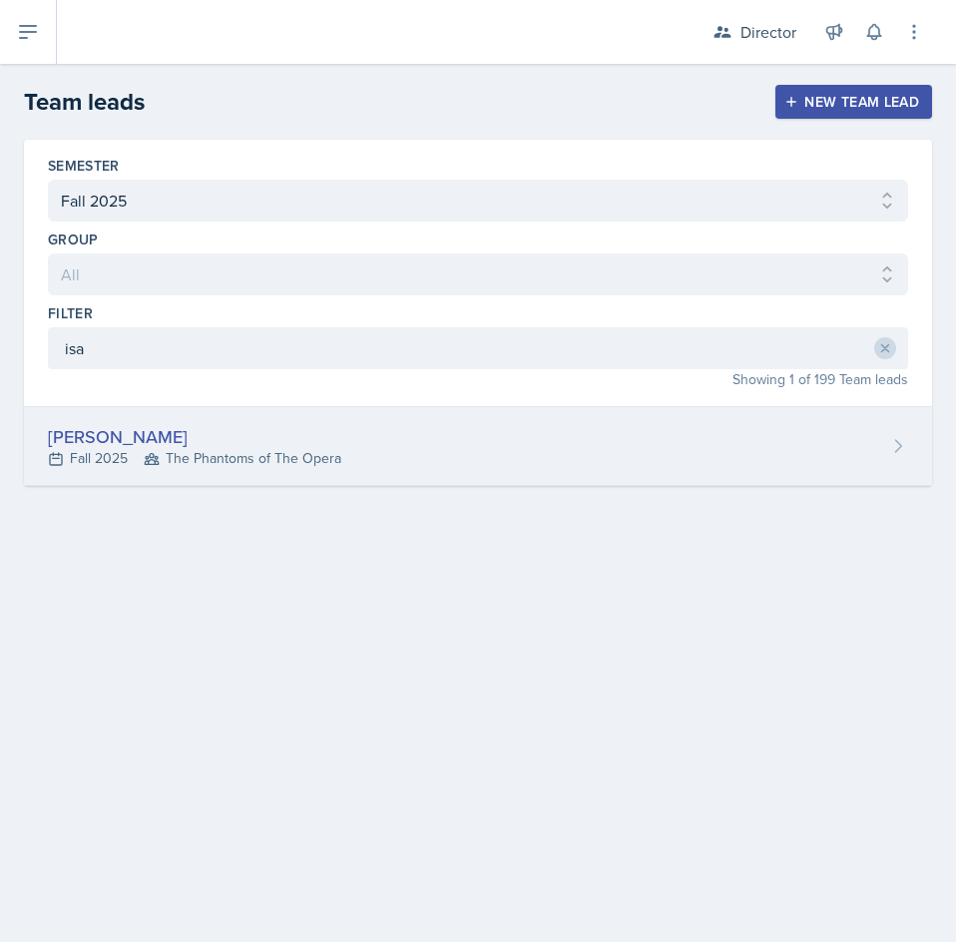
click at [272, 407] on div "[PERSON_NAME] Fall 2025 The Phantoms of The Opera" at bounding box center [478, 446] width 908 height 79
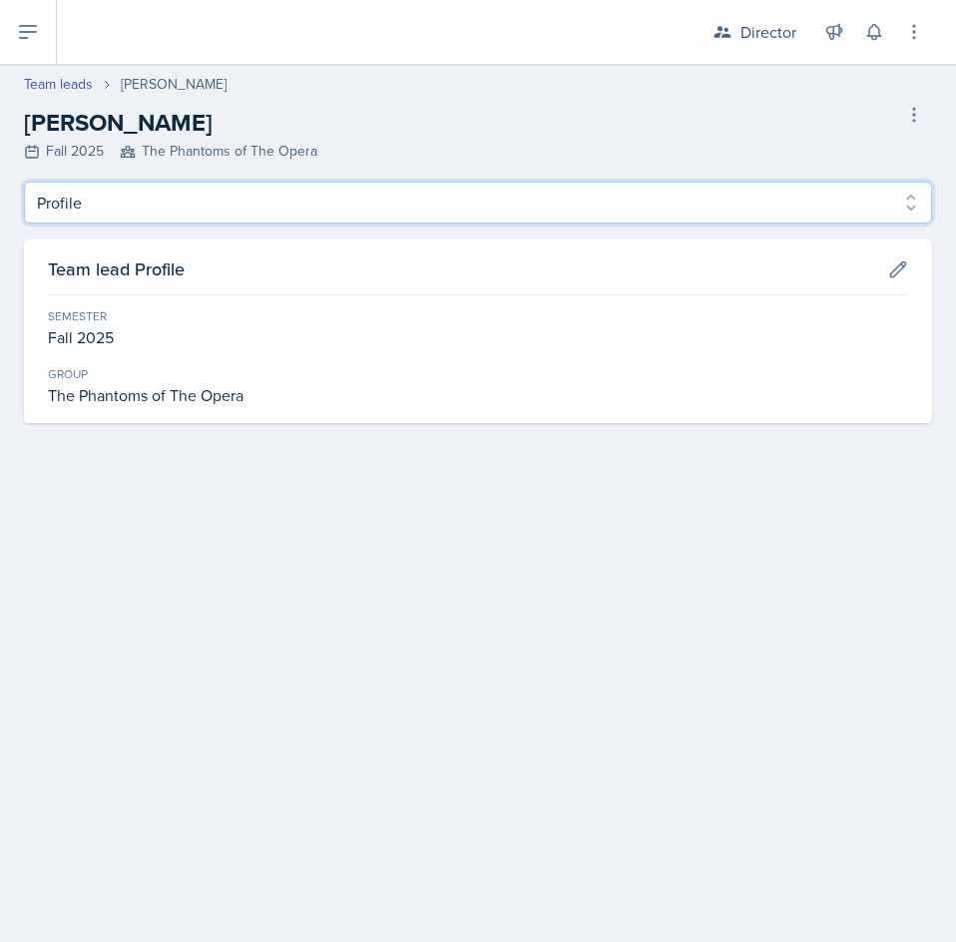
click at [195, 201] on select "Profile Observation Forms" at bounding box center [478, 203] width 908 height 42
select select "Observation Forms"
click at [24, 182] on select "Profile Observation Forms" at bounding box center [478, 203] width 908 height 42
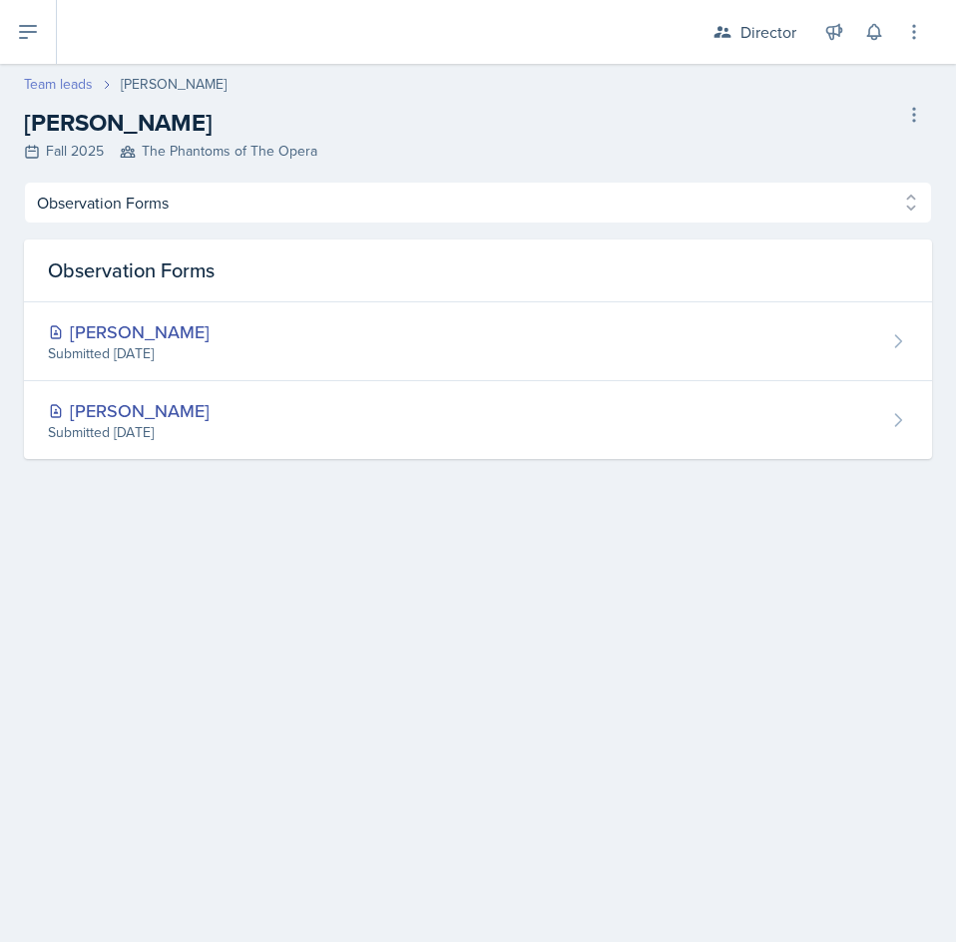
click at [54, 82] on link "Team leads" at bounding box center [58, 84] width 69 height 21
select select "2bed604d-1099-4043-b1bc-2365e8740244"
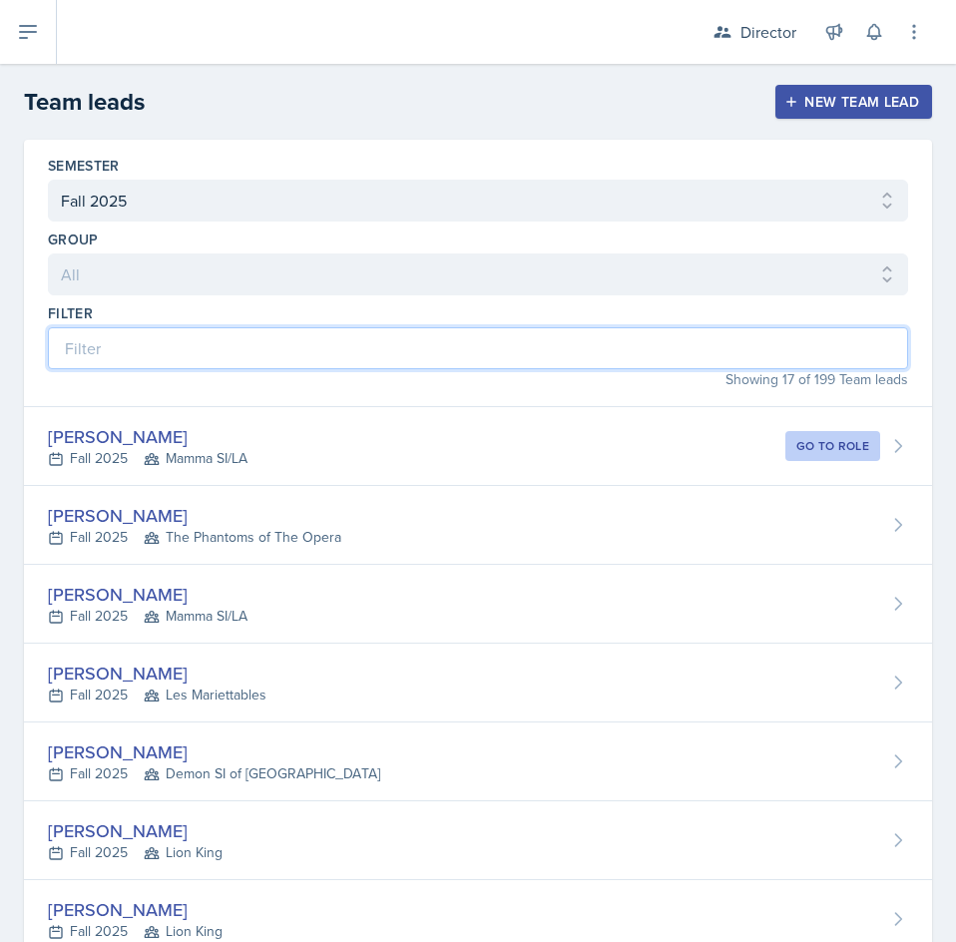
click at [376, 327] on input at bounding box center [478, 348] width 860 height 42
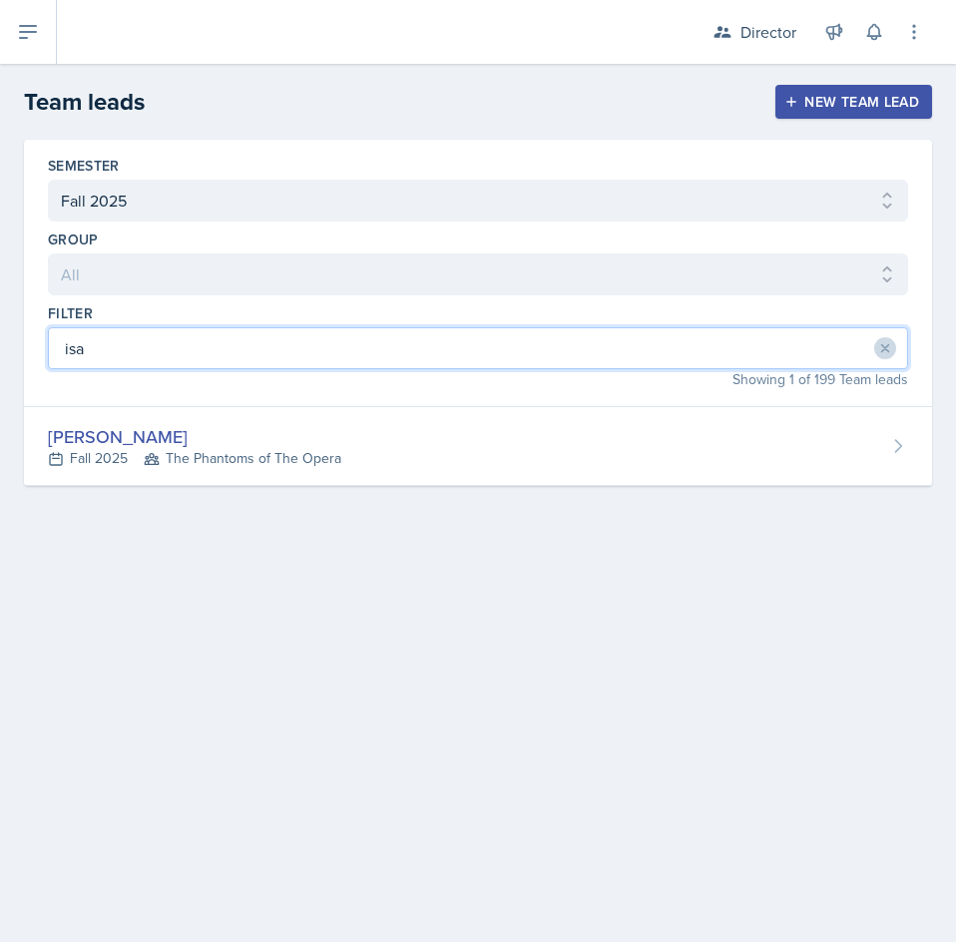
type input "isa"
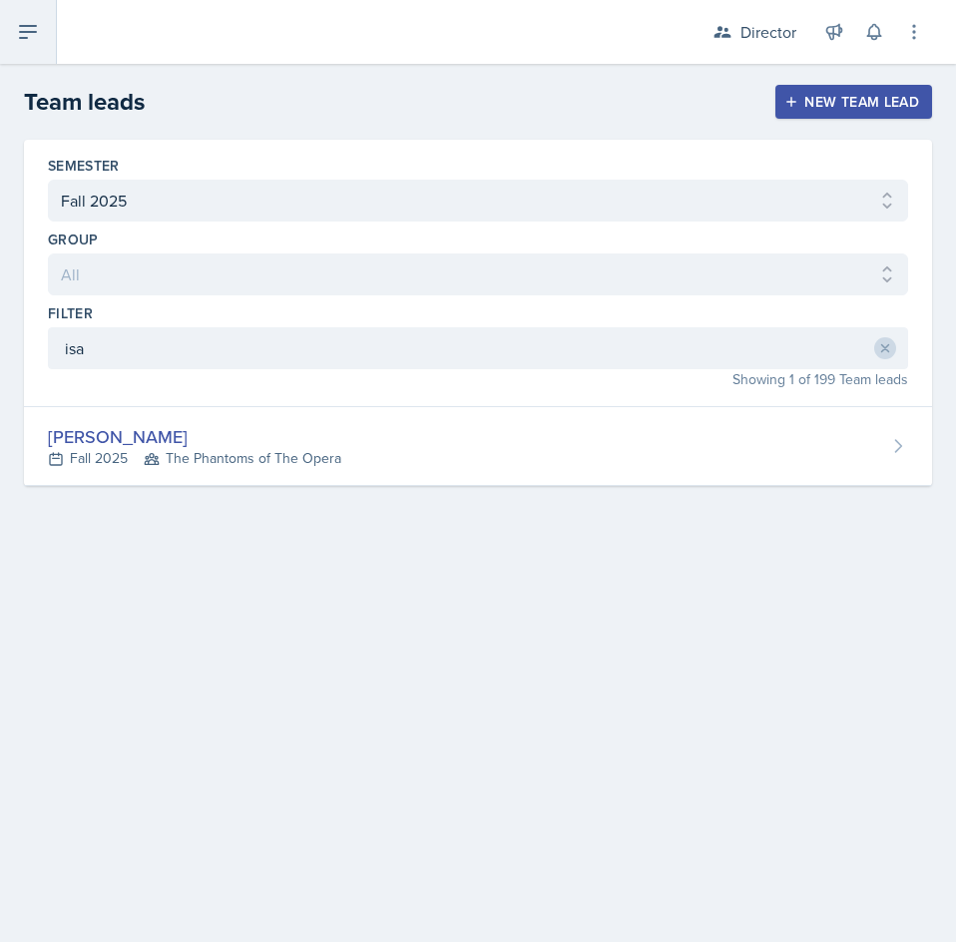
click at [43, 35] on button at bounding box center [28, 32] width 57 height 64
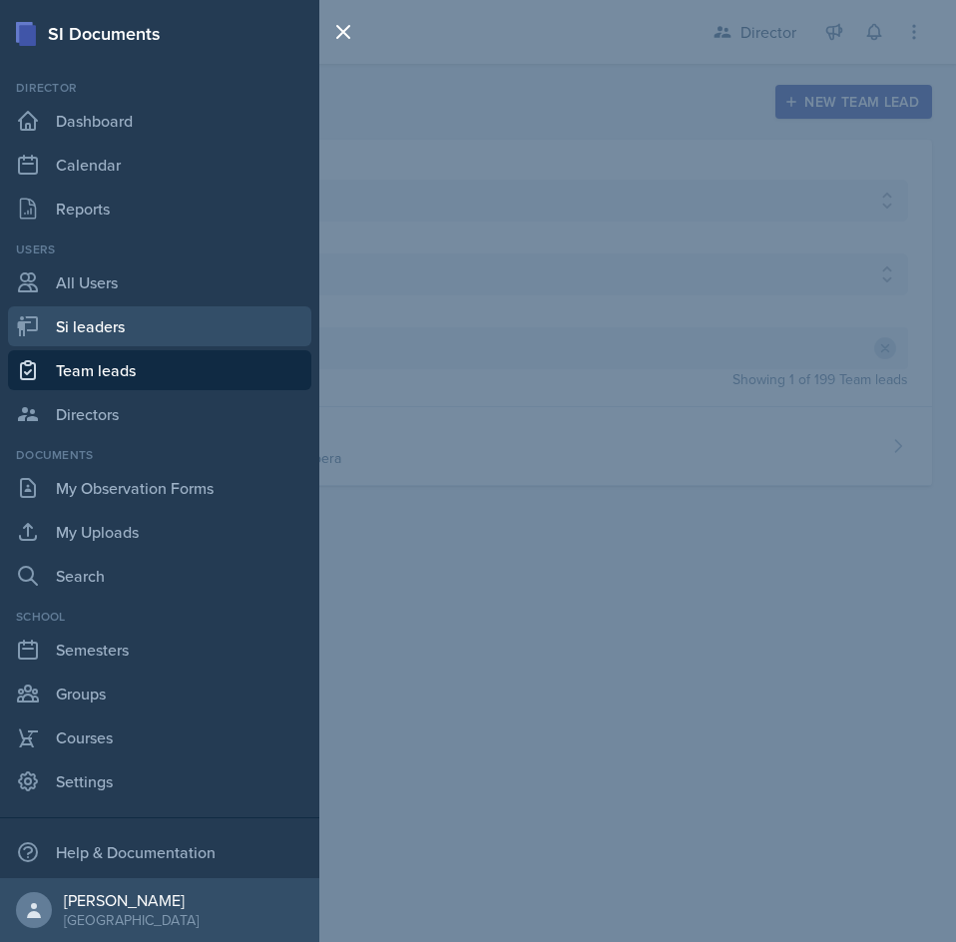
click at [139, 335] on link "Si leaders" at bounding box center [159, 326] width 303 height 40
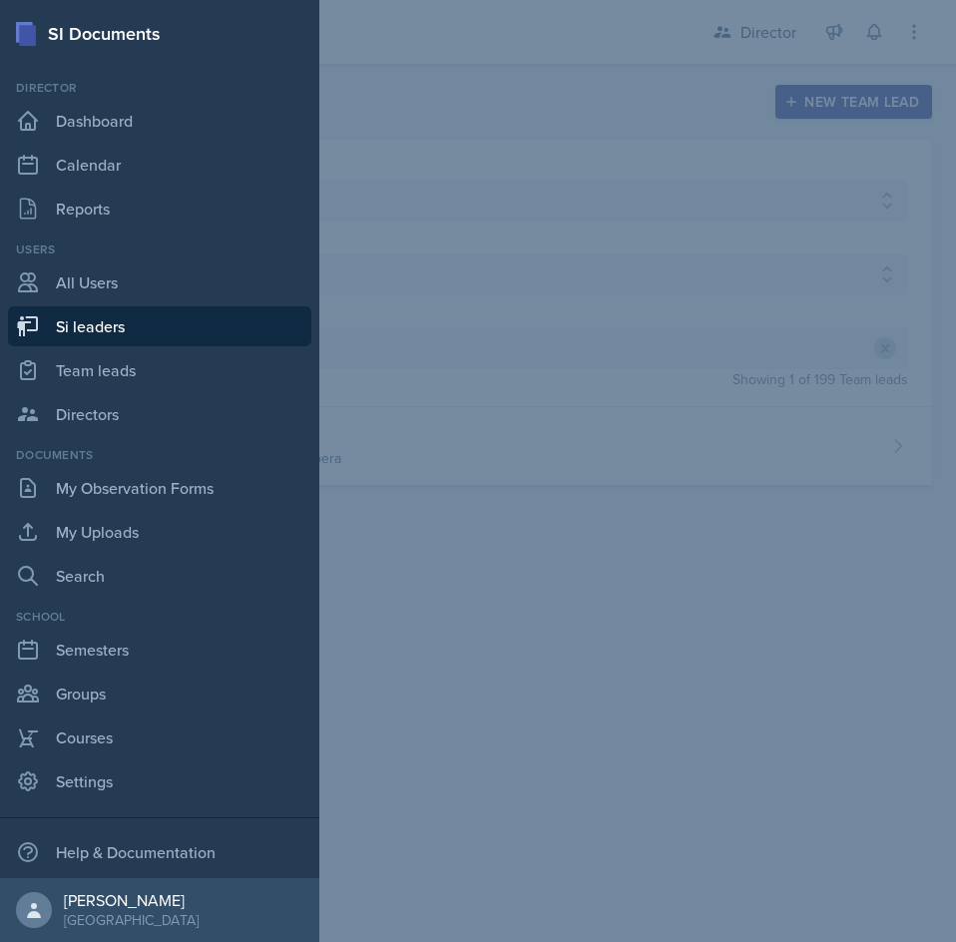
select select "2bed604d-1099-4043-b1bc-2365e8740244"
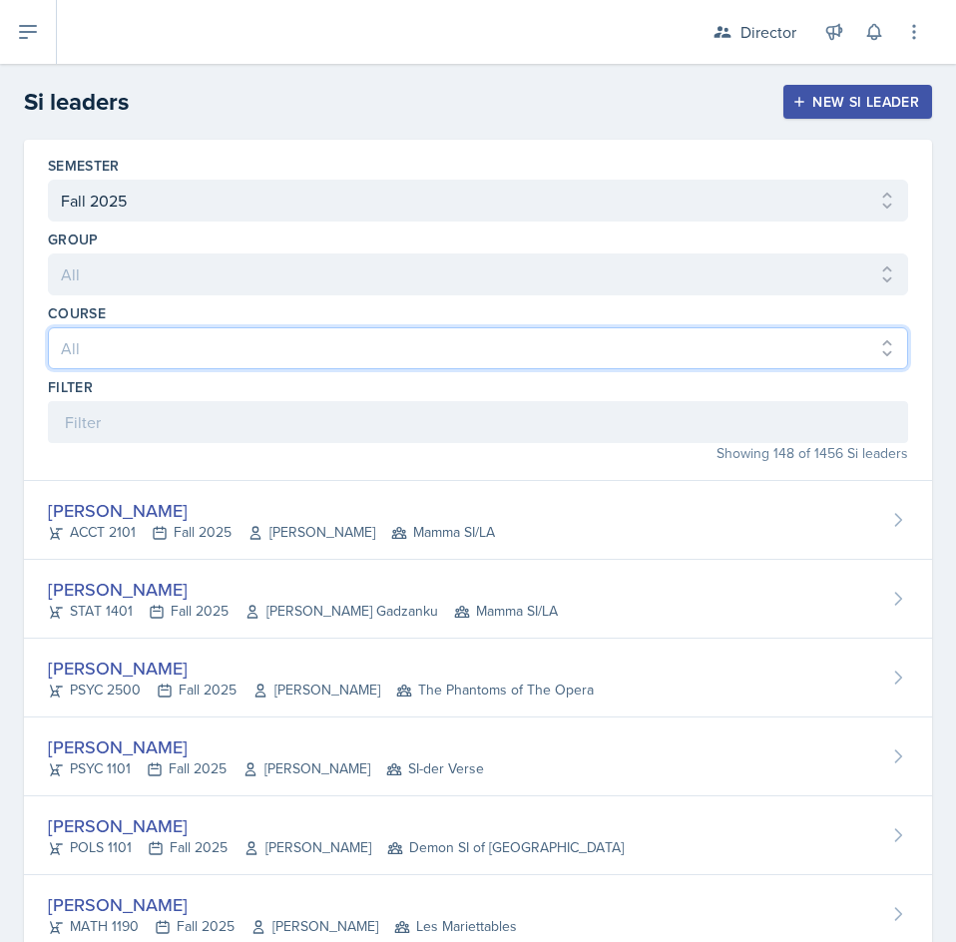
click at [213, 357] on select "All ACCT 2101 ACCT 2102 ACCT 4050 ANTH 1102 ANTH 3301 ARCH 1000 ARCH 1000 ARCH …" at bounding box center [478, 348] width 860 height 42
click at [558, 341] on select "All ACCT 2101 ACCT 2102 ACCT 4050 ANTH 1102 ANTH 3301 ARCH 1000 ARCH 1000 ARCH …" at bounding box center [478, 348] width 860 height 42
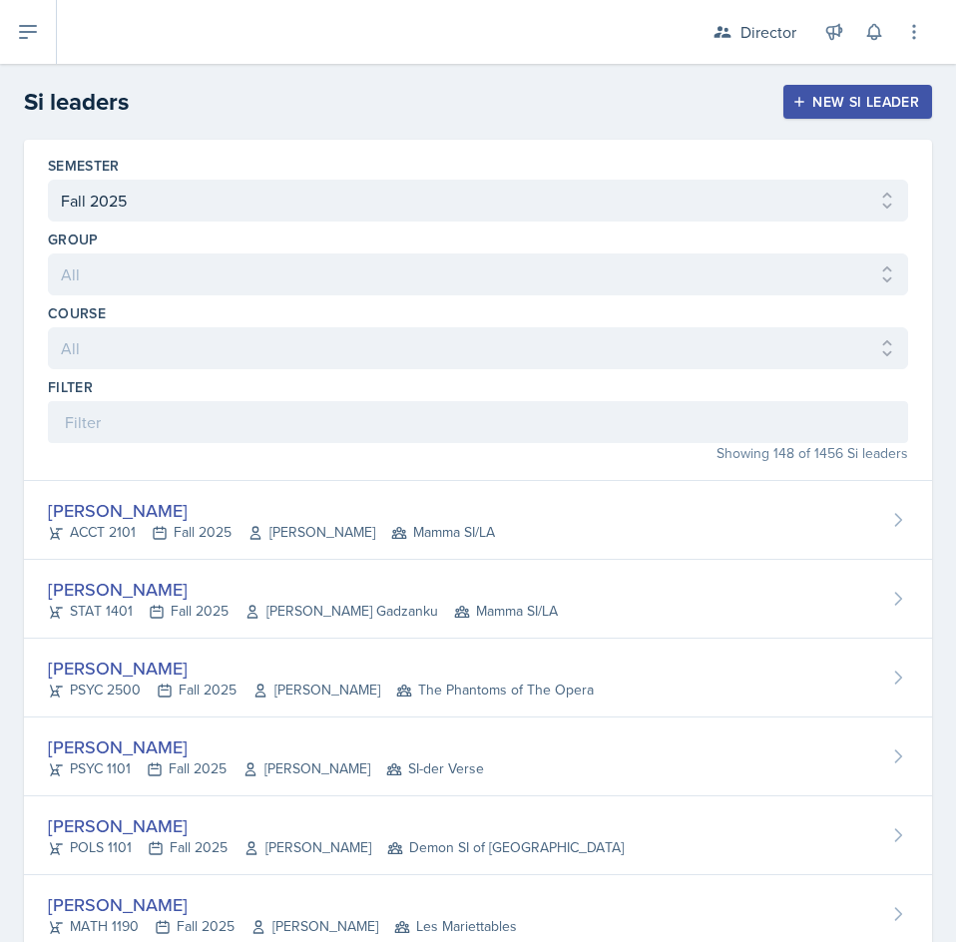
drag, startPoint x: 251, startPoint y: 393, endPoint x: 235, endPoint y: 422, distance: 33.1
click at [244, 409] on div "Filter" at bounding box center [478, 410] width 860 height 66
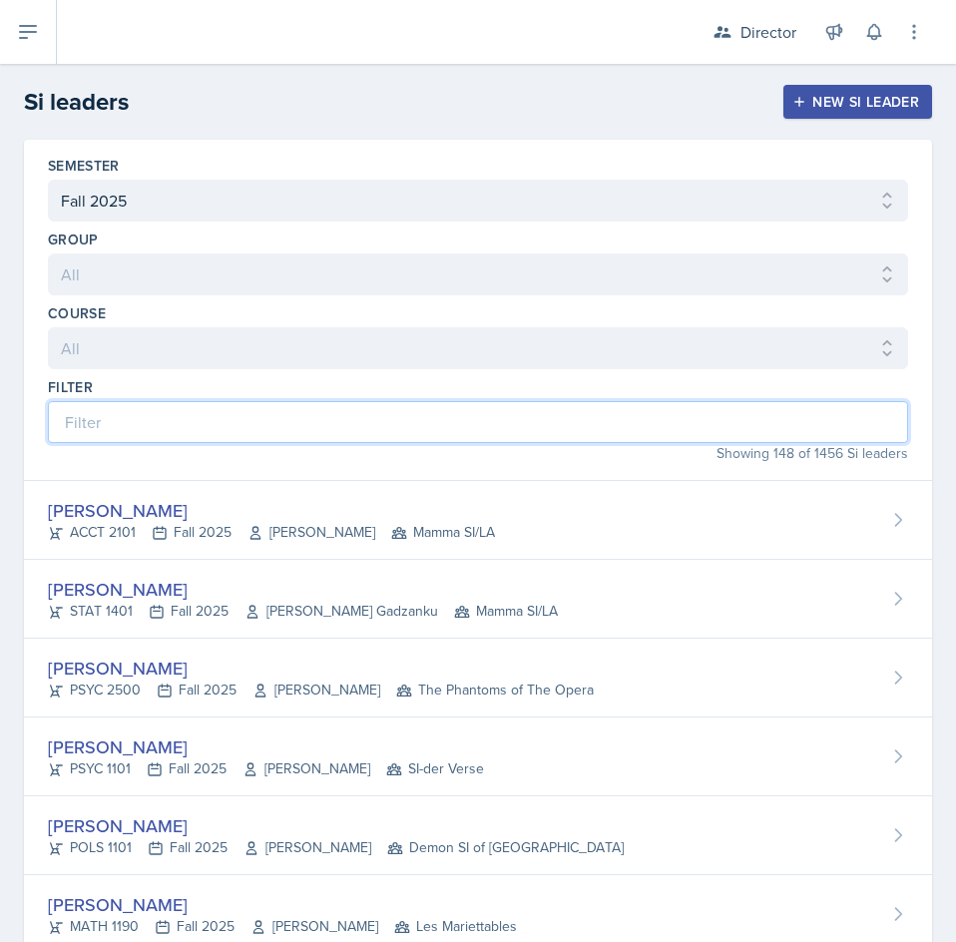
click at [236, 426] on input at bounding box center [478, 422] width 860 height 42
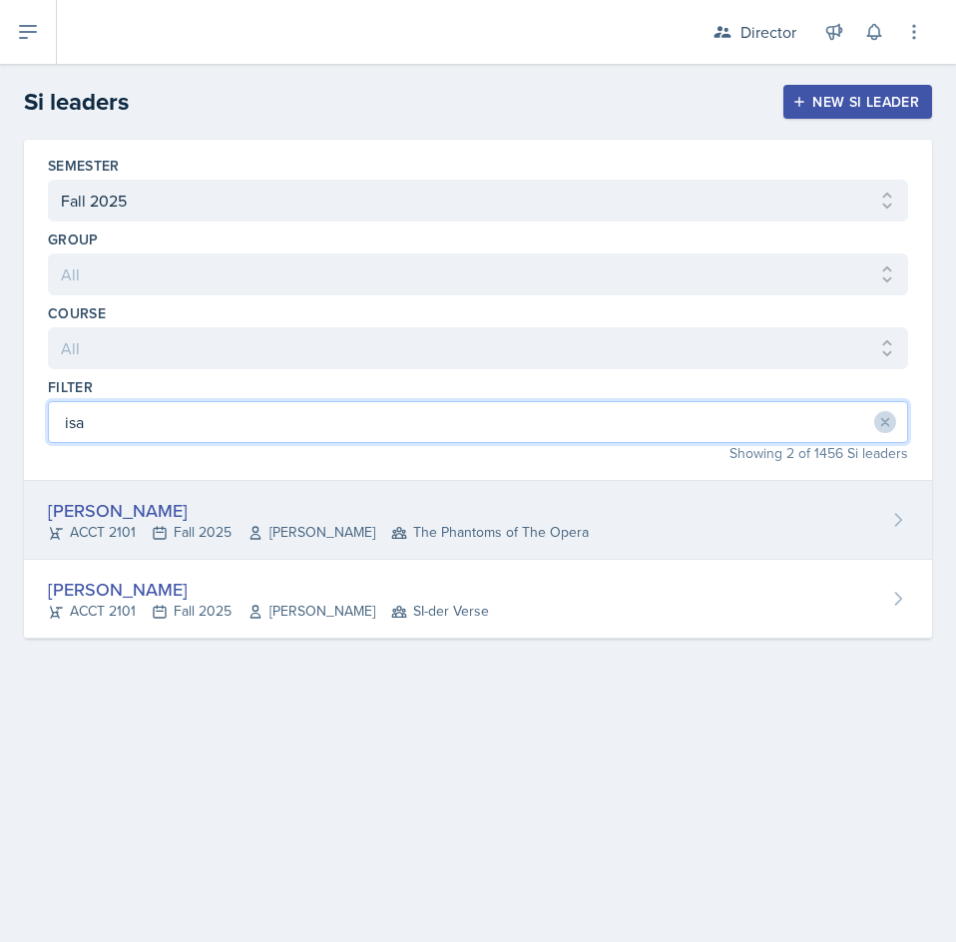
type input "isa"
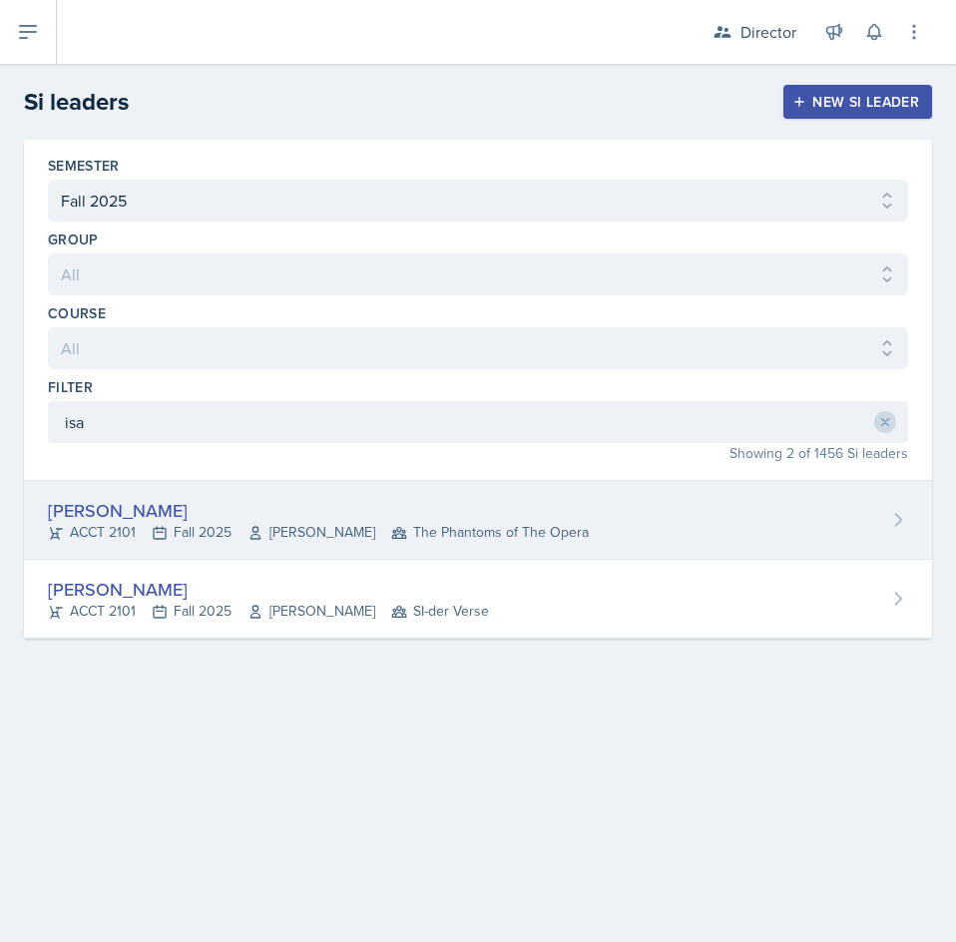
click at [216, 517] on div "[PERSON_NAME]" at bounding box center [318, 510] width 541 height 27
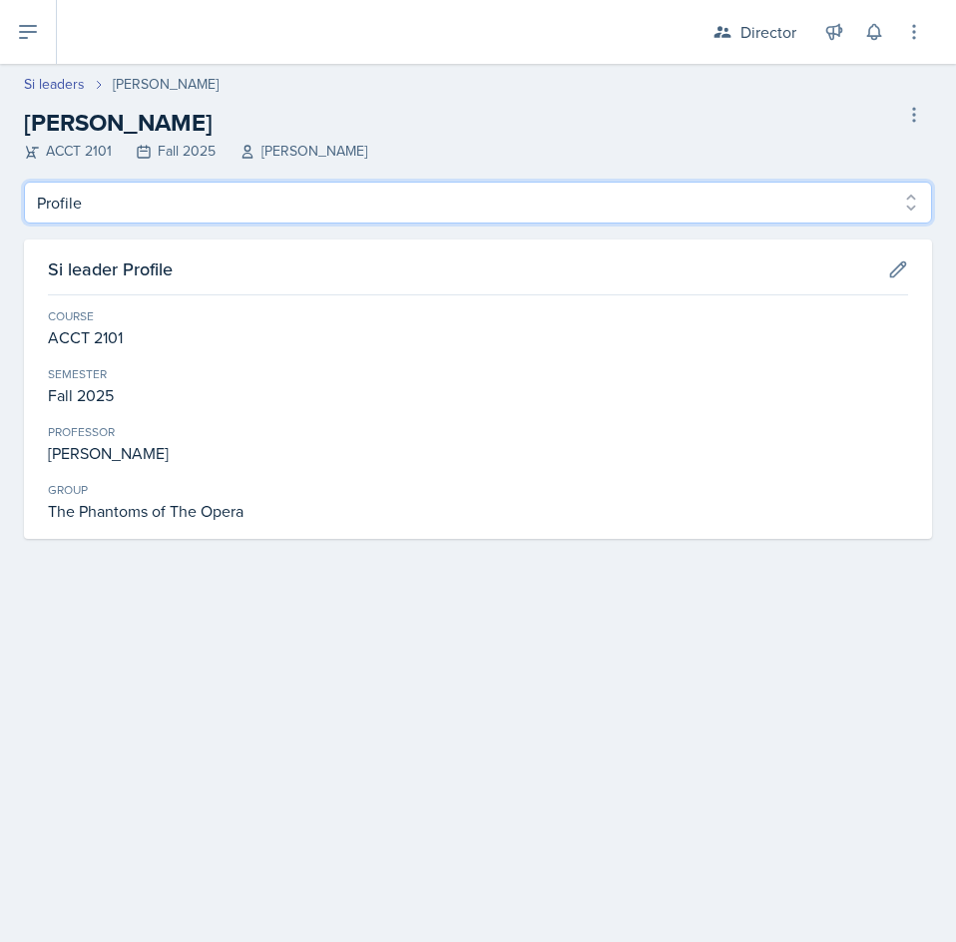
click at [198, 217] on select "Profile Planning Sheets Observation Forms Uploads" at bounding box center [478, 203] width 908 height 42
select select "Planning Sheets"
click at [24, 182] on select "Profile Planning Sheets Observation Forms Uploads" at bounding box center [478, 203] width 908 height 42
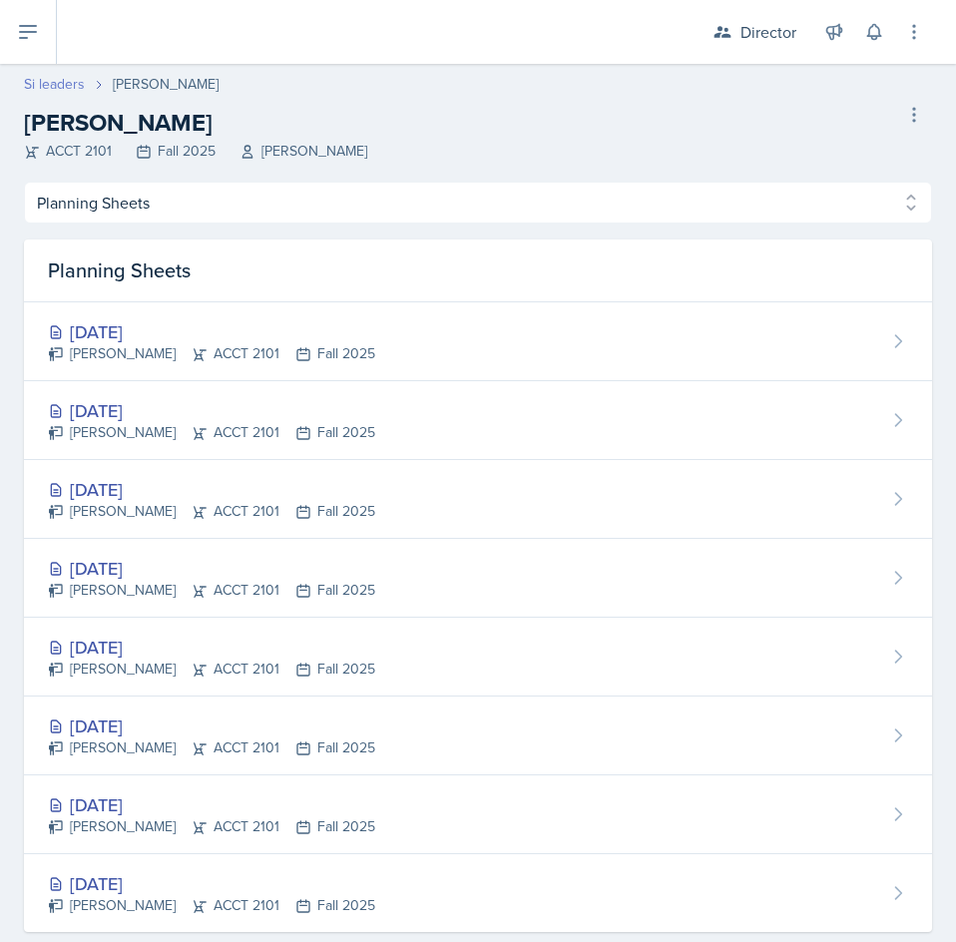
click at [49, 77] on link "Si leaders" at bounding box center [54, 84] width 61 height 21
select select "2bed604d-1099-4043-b1bc-2365e8740244"
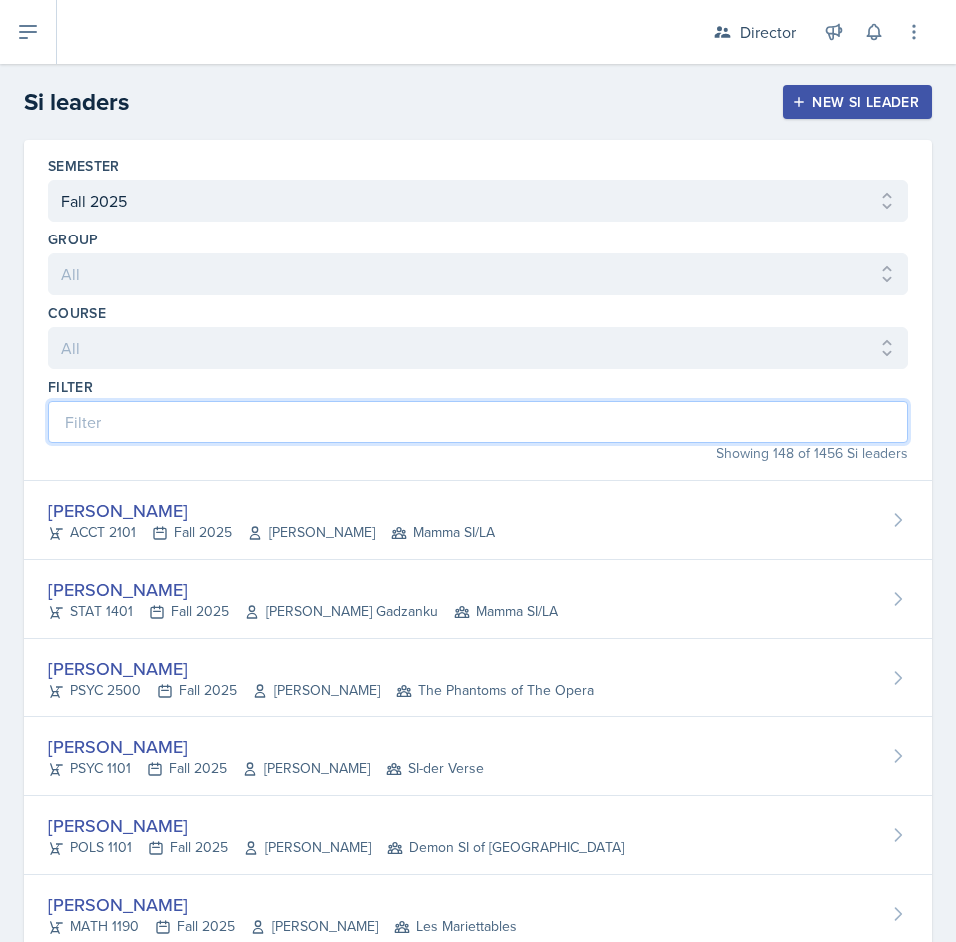
click at [445, 407] on input at bounding box center [478, 422] width 860 height 42
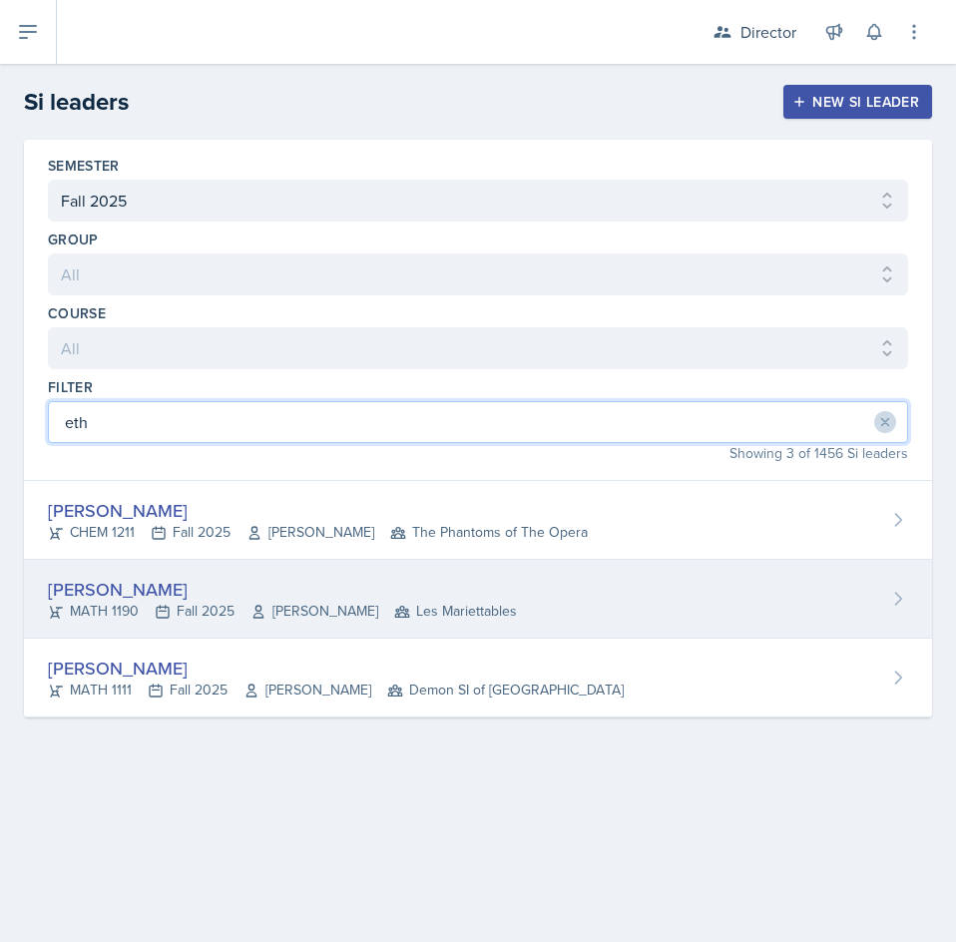
type input "eth"
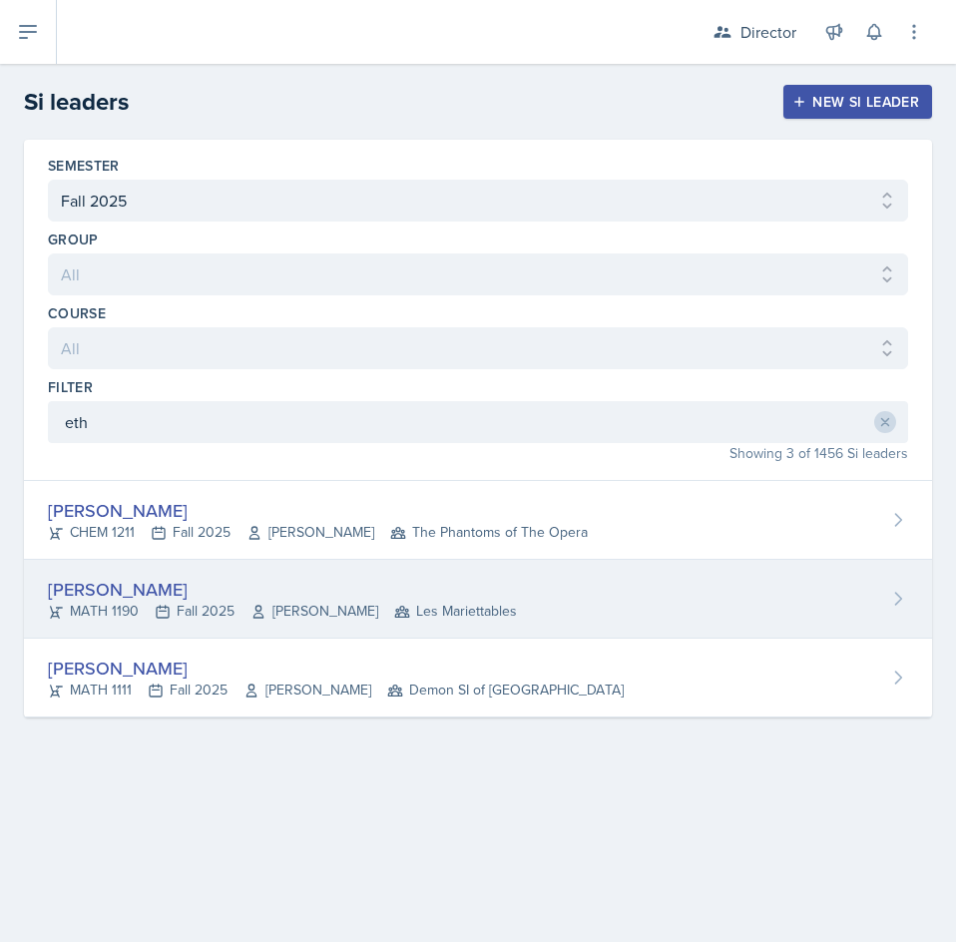
click at [449, 629] on div "[PERSON_NAME] MATH 1190 Fall 2025 [PERSON_NAME] Les Mariettables" at bounding box center [478, 599] width 908 height 79
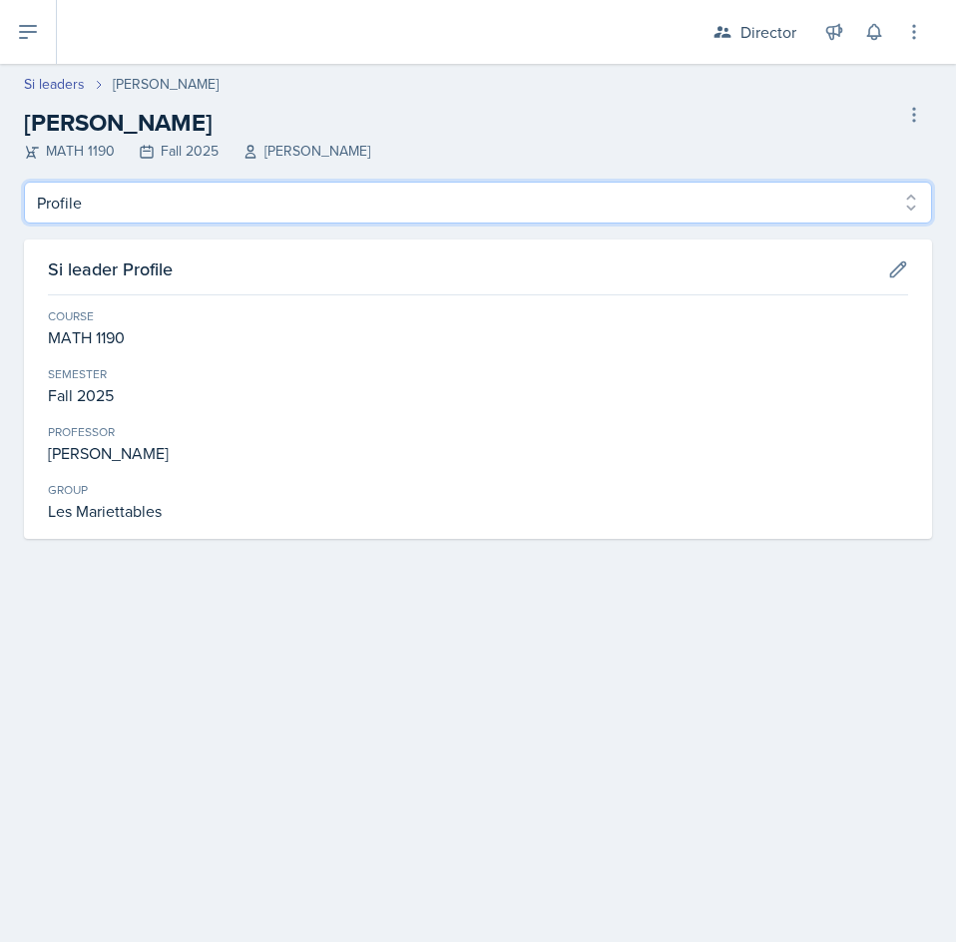
click at [385, 202] on select "Profile Planning Sheets Observation Forms Uploads" at bounding box center [478, 203] width 908 height 42
select select "Planning Sheets"
click at [24, 182] on select "Profile Planning Sheets Observation Forms Uploads" at bounding box center [478, 203] width 908 height 42
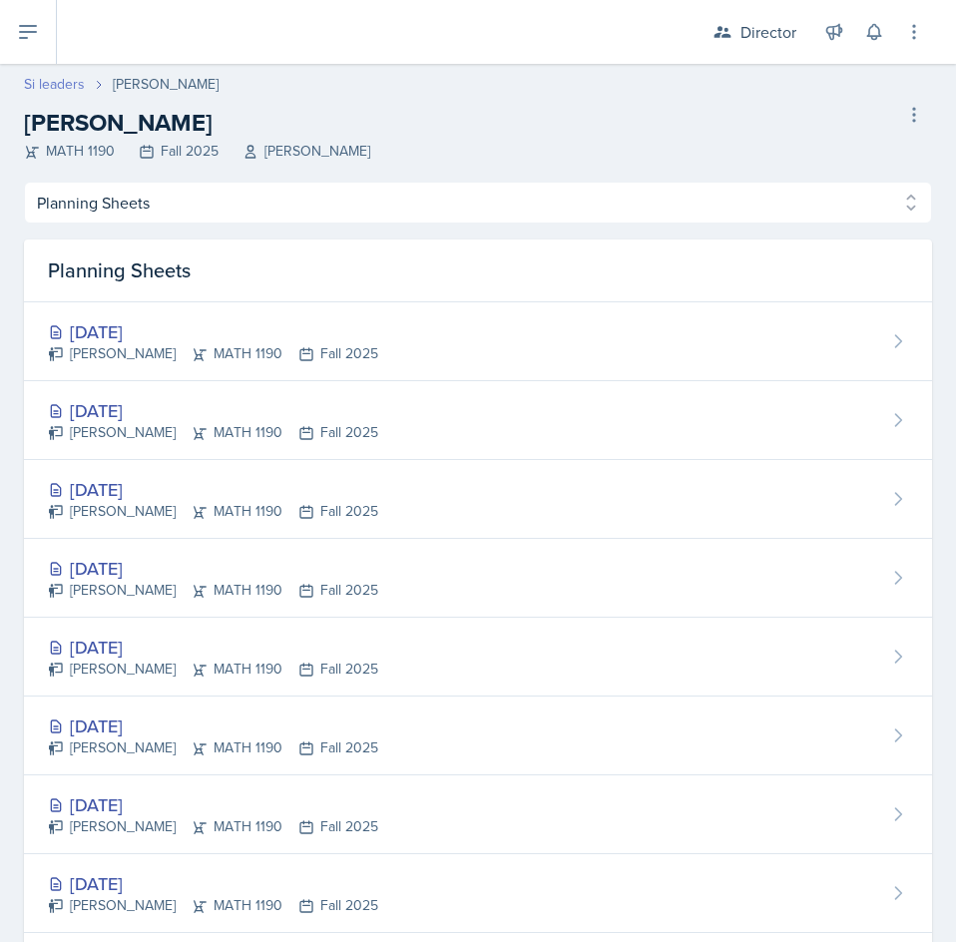
click at [45, 86] on link "Si leaders" at bounding box center [54, 84] width 61 height 21
select select "2bed604d-1099-4043-b1bc-2365e8740244"
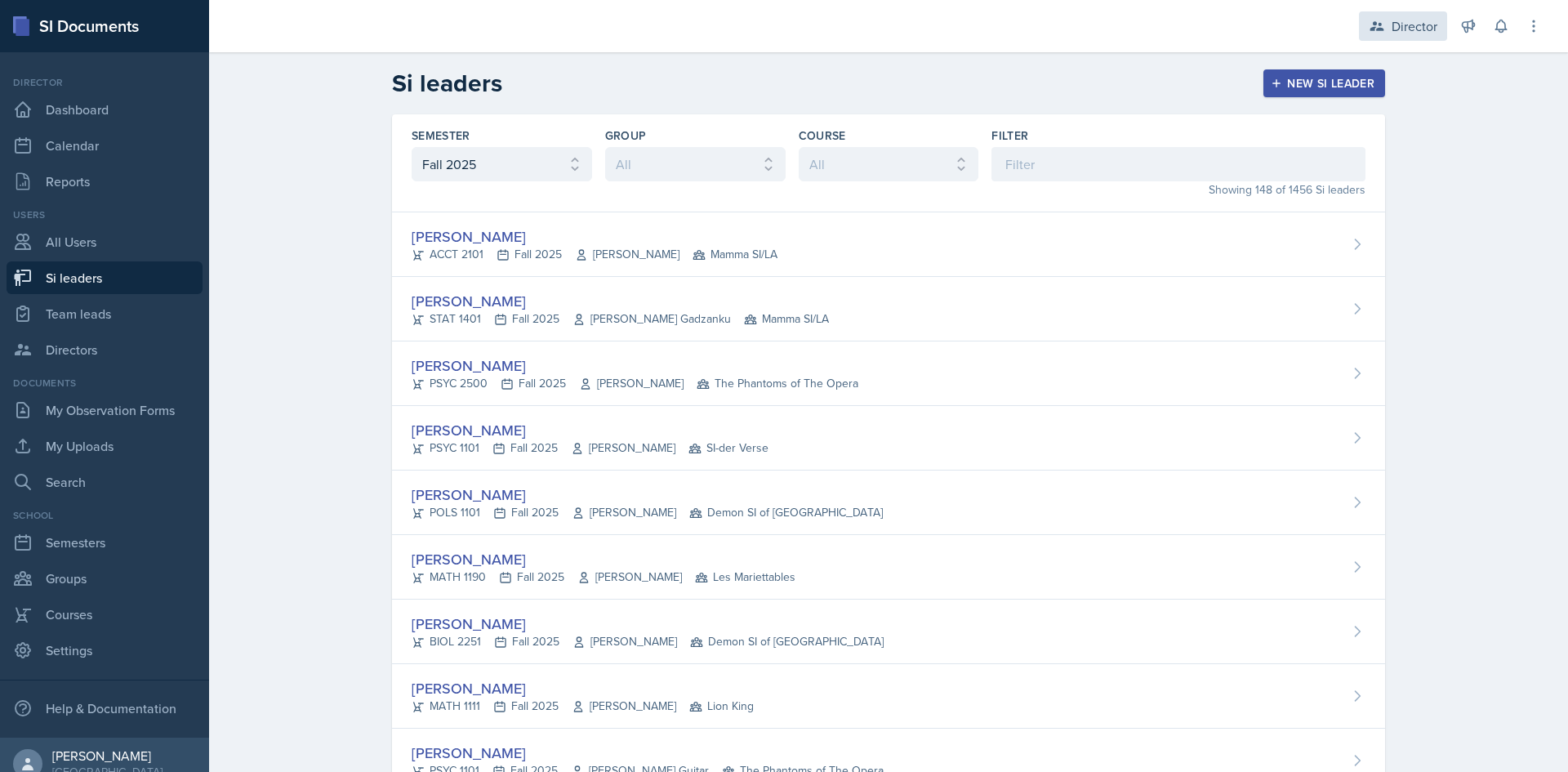
click at [1397, 15] on div "Director" at bounding box center [1404, 26] width 88 height 29
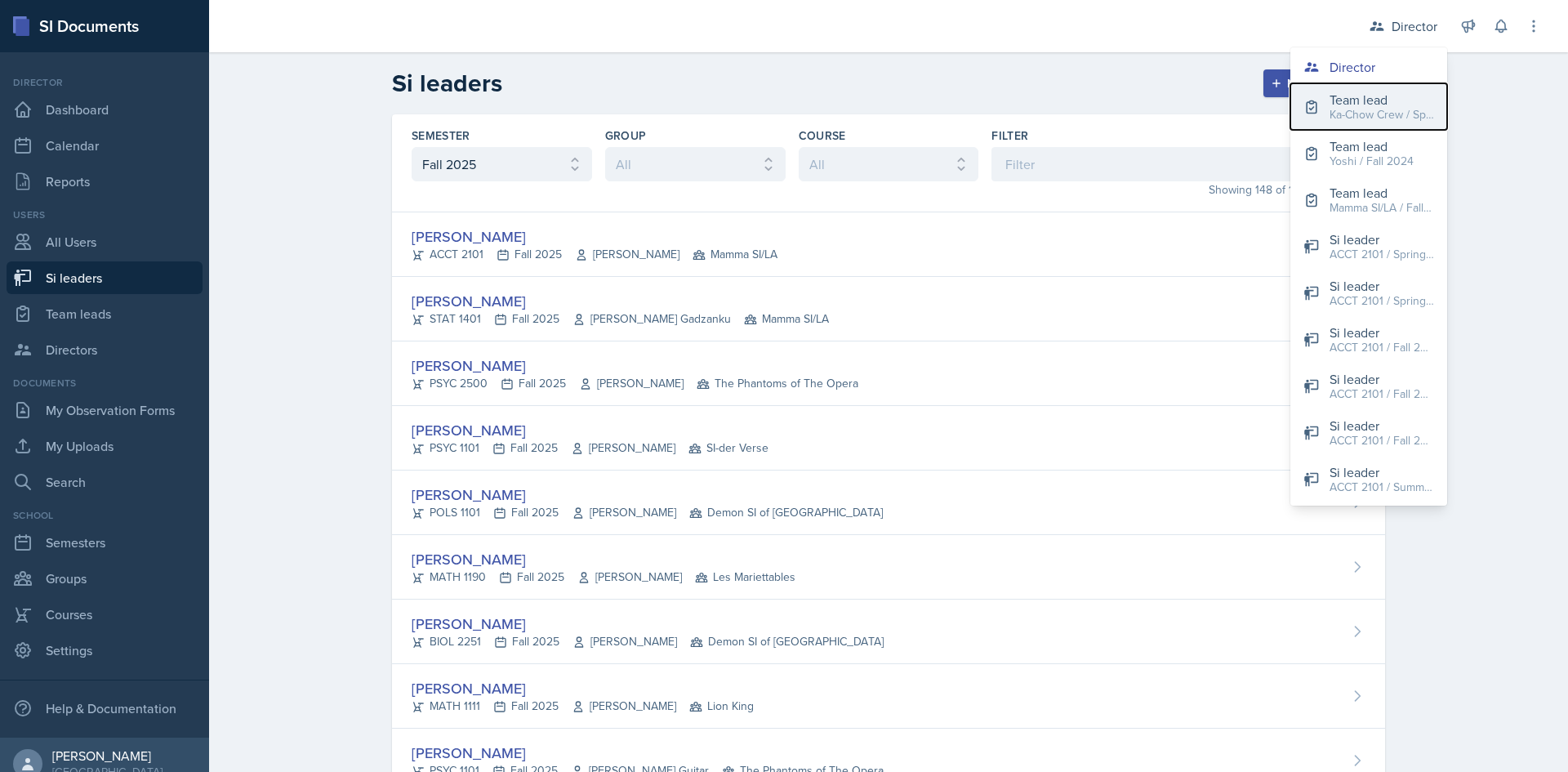
click at [1386, 111] on div "Ka-Chow Crew / Spring 2025" at bounding box center [1382, 115] width 105 height 17
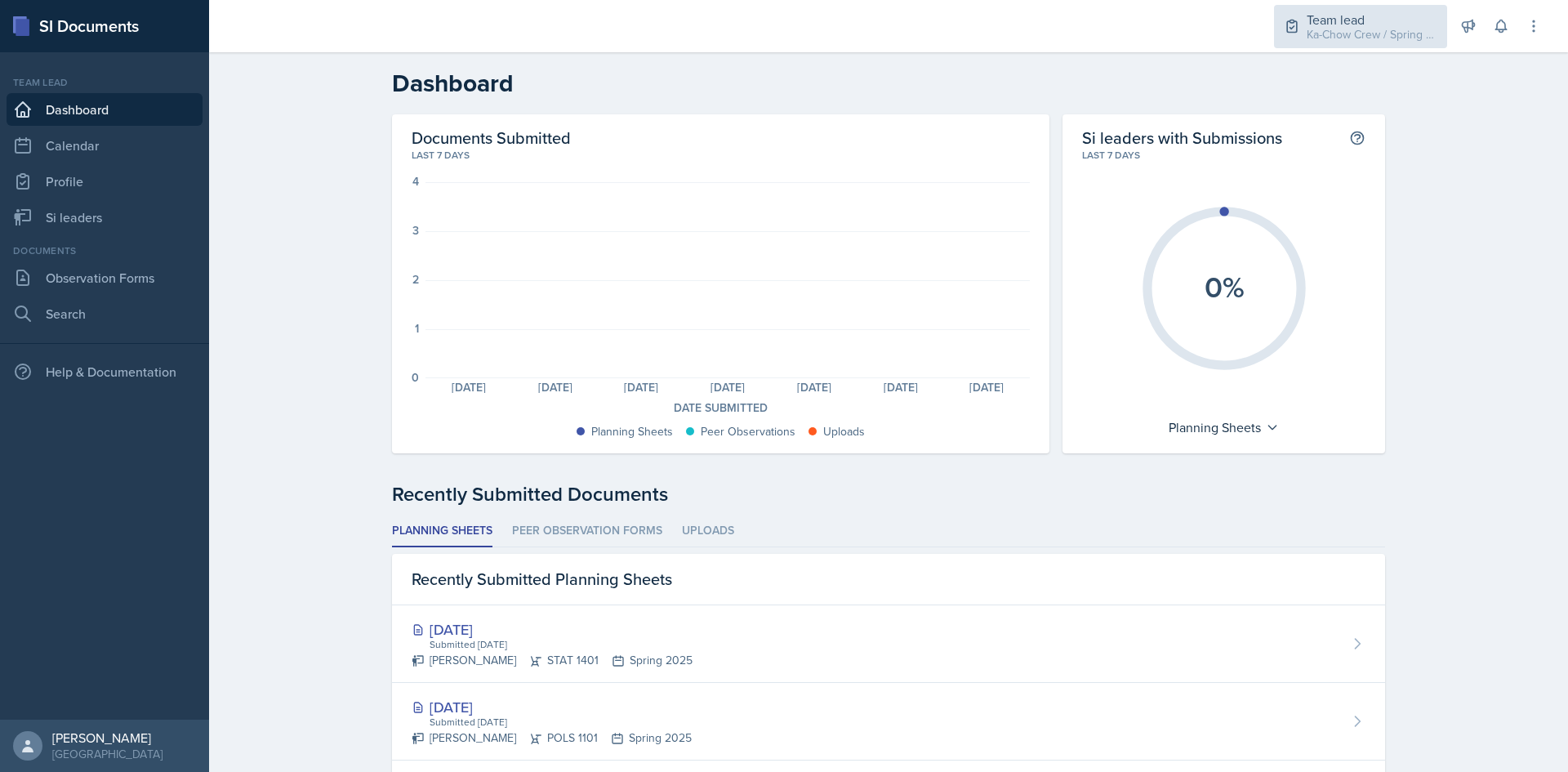
click at [1375, 29] on div "Ka-Chow Crew / Spring 2025" at bounding box center [1372, 34] width 131 height 17
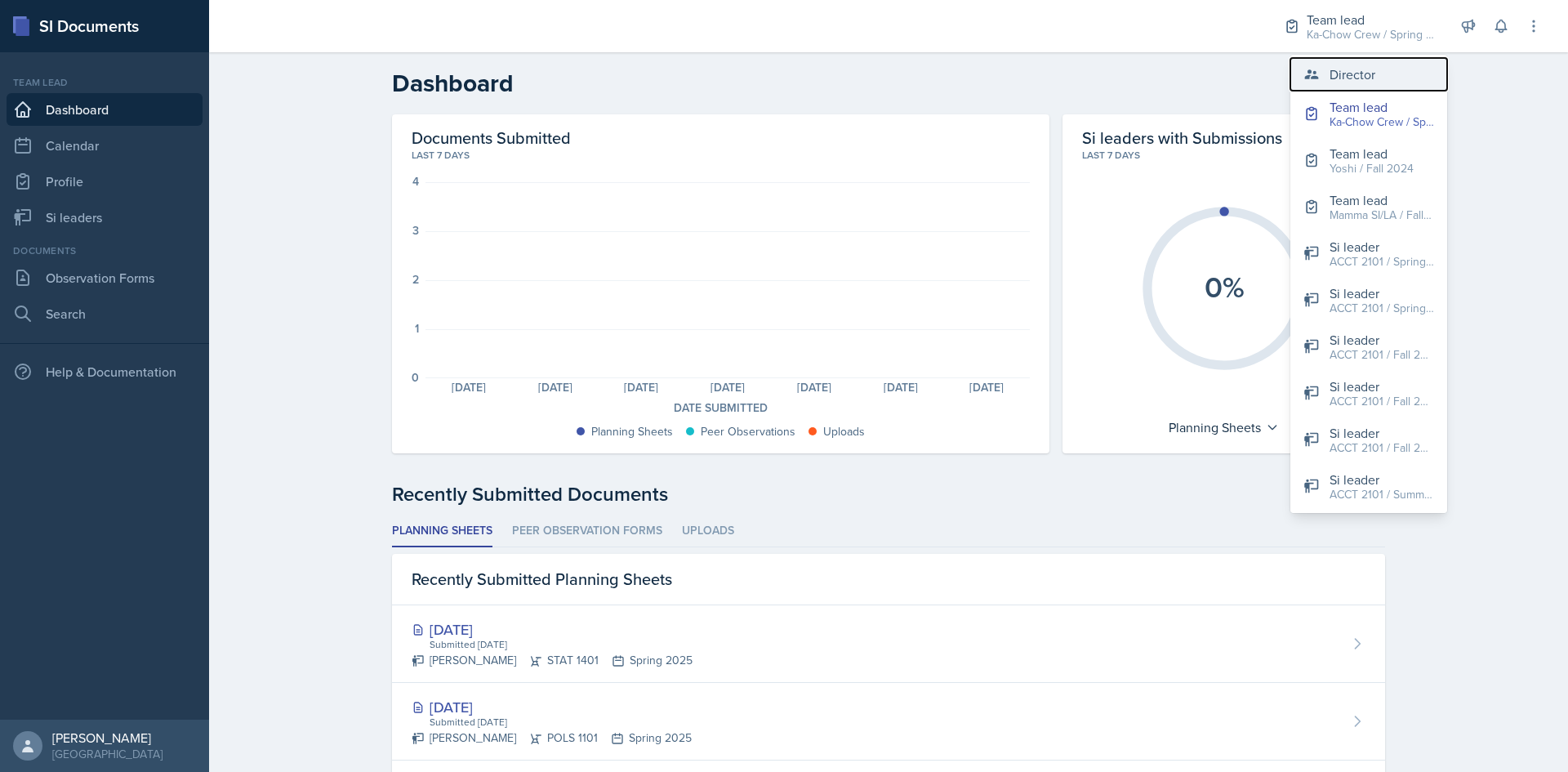
click at [1331, 70] on div "Director" at bounding box center [1353, 74] width 46 height 20
